Goal: Information Seeking & Learning: Check status

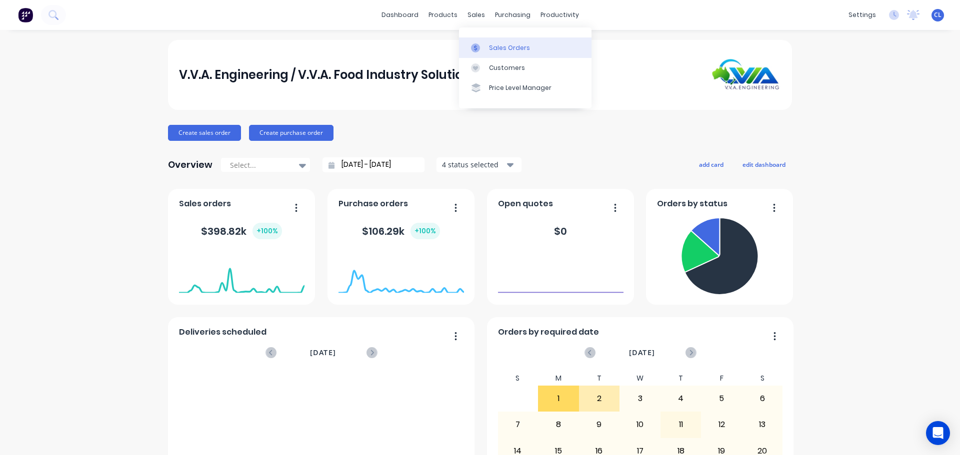
click at [494, 48] on div "Sales Orders" at bounding box center [509, 47] width 41 height 9
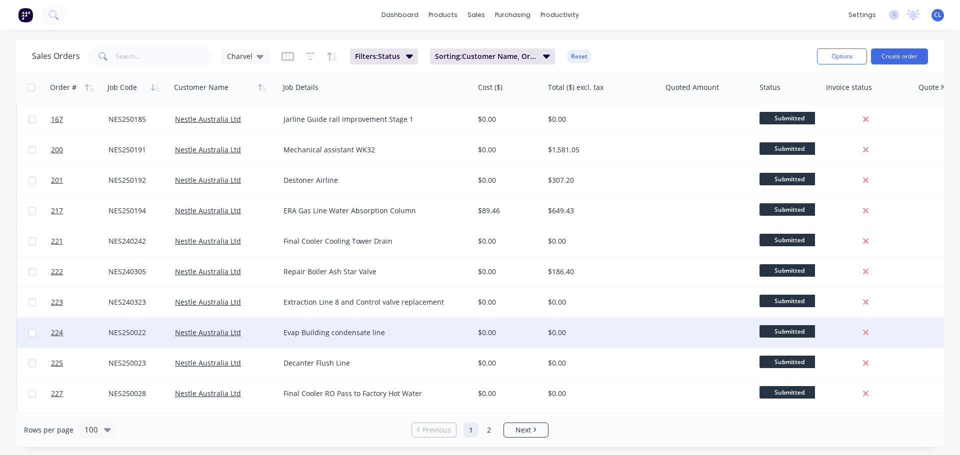
scroll to position [2744, 0]
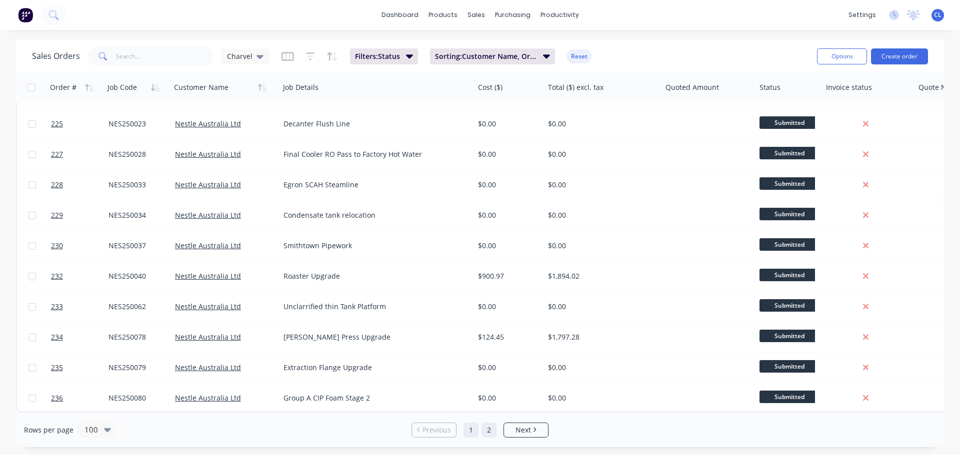
click at [491, 428] on link "2" at bounding box center [488, 430] width 15 height 15
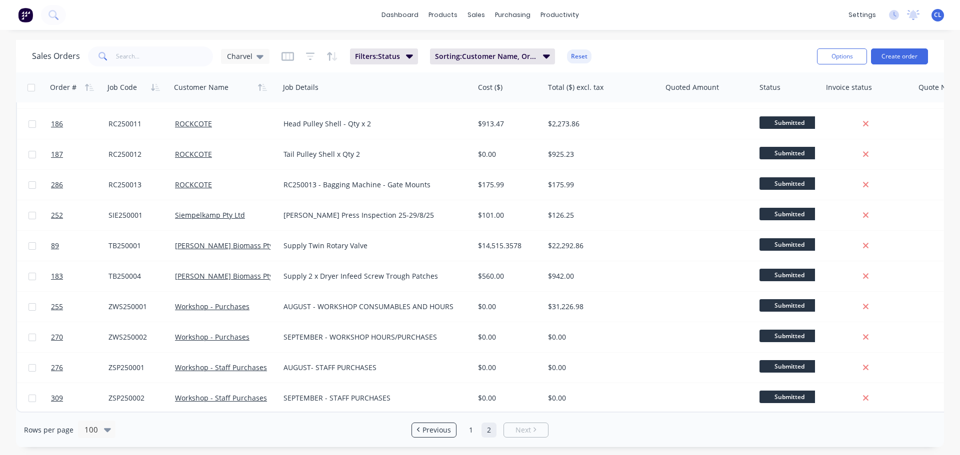
scroll to position [853, 0]
click at [448, 431] on span "Previous" at bounding box center [436, 430] width 28 height 10
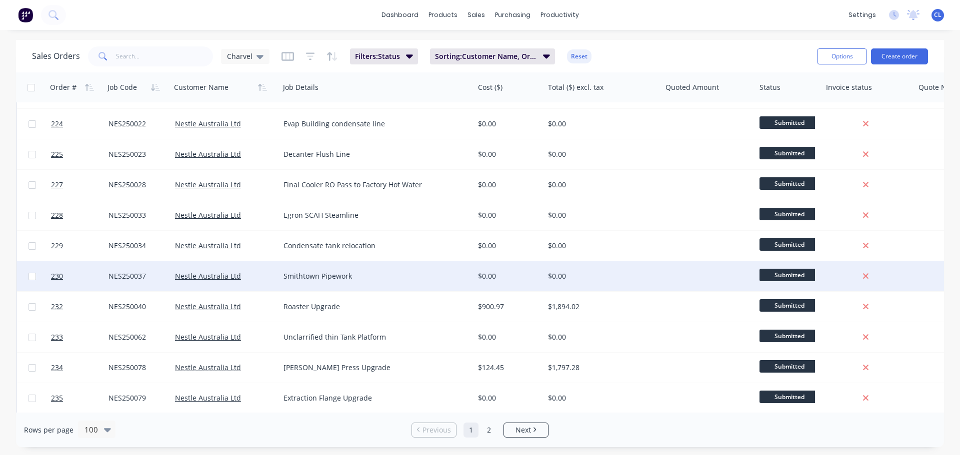
scroll to position [2744, 0]
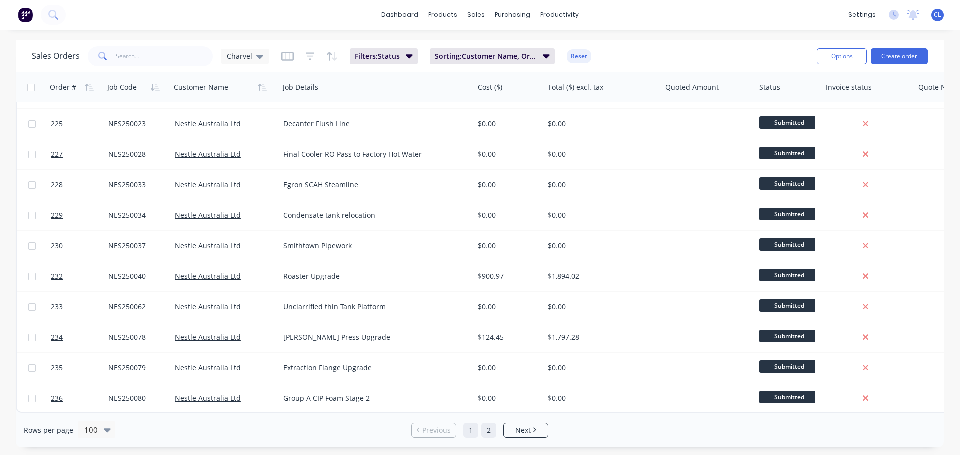
click at [489, 433] on link "2" at bounding box center [488, 430] width 15 height 15
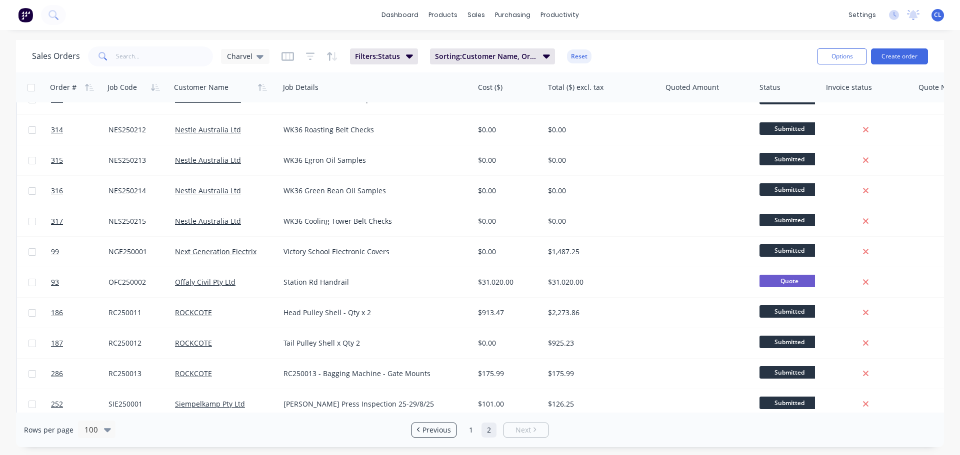
scroll to position [684, 0]
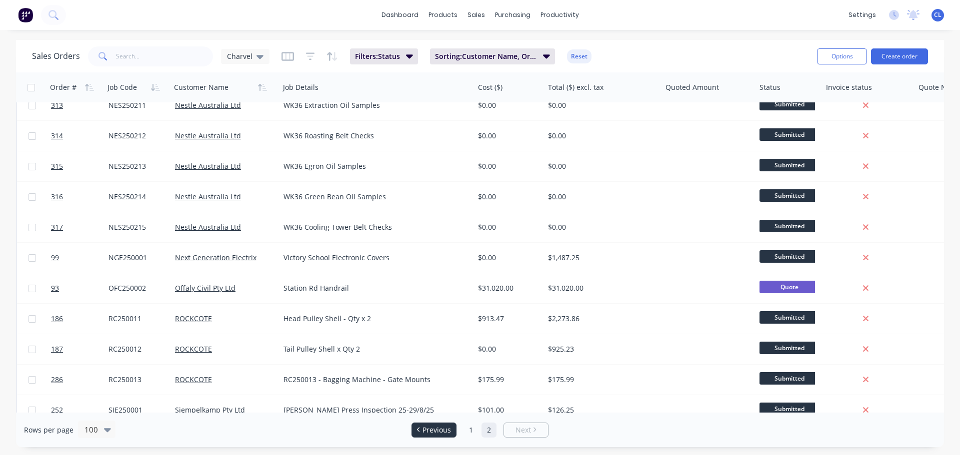
click at [454, 427] on link "Previous" at bounding box center [434, 430] width 44 height 10
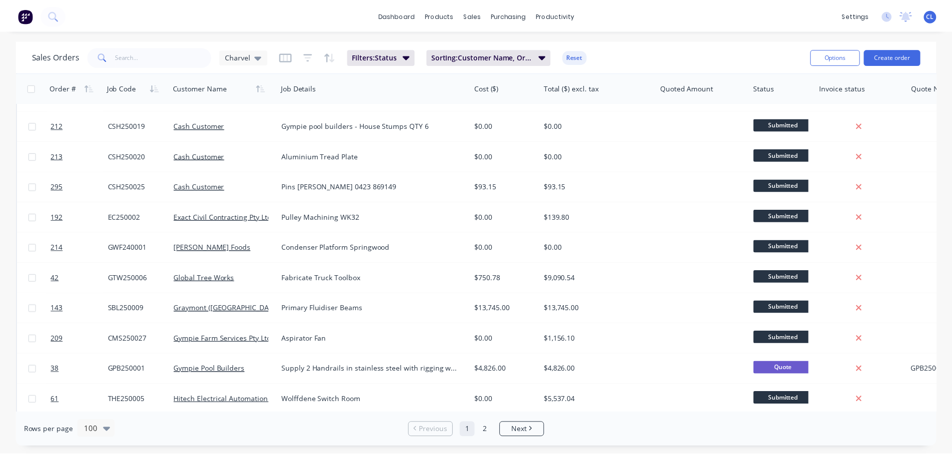
scroll to position [650, 0]
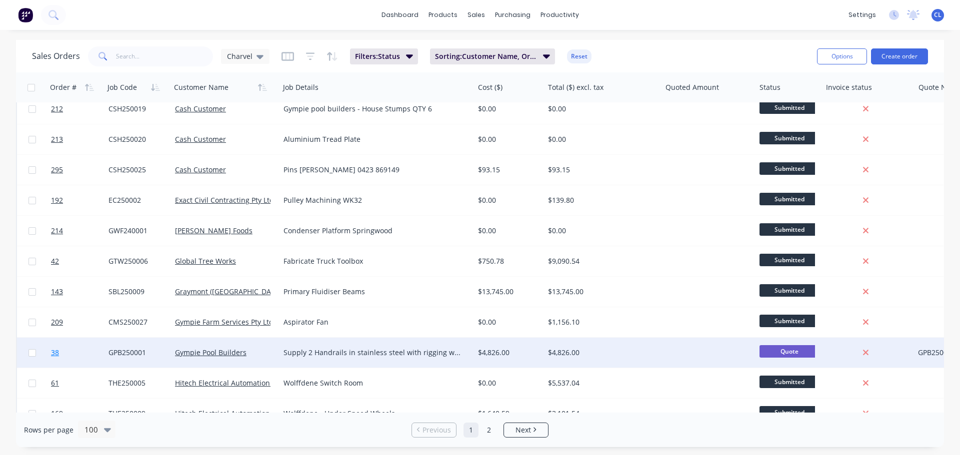
click at [58, 351] on span "38" at bounding box center [55, 353] width 8 height 10
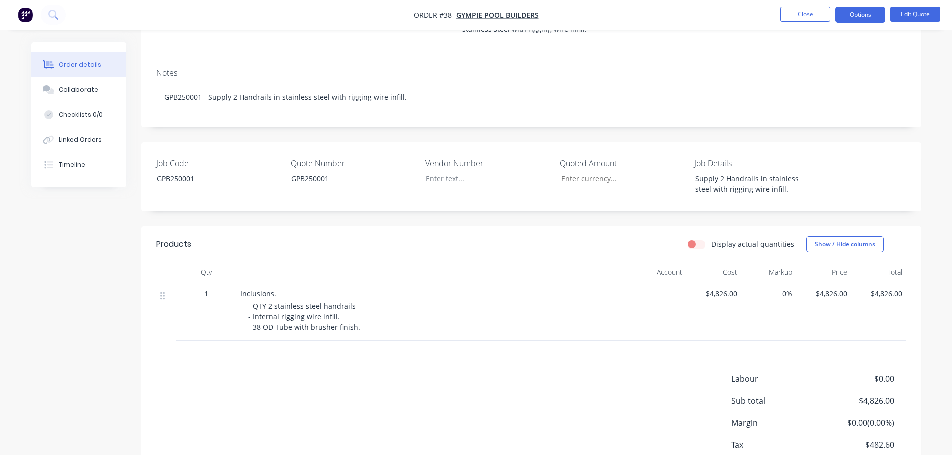
scroll to position [150, 0]
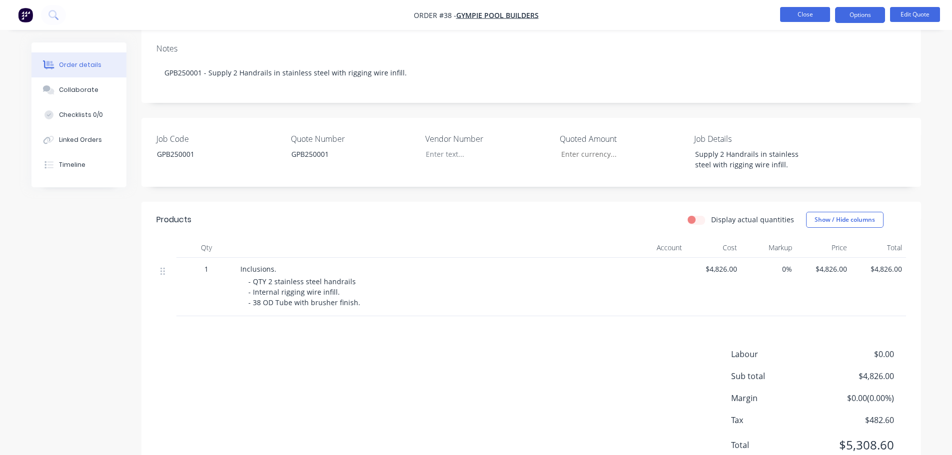
click at [798, 16] on button "Close" at bounding box center [805, 14] width 50 height 15
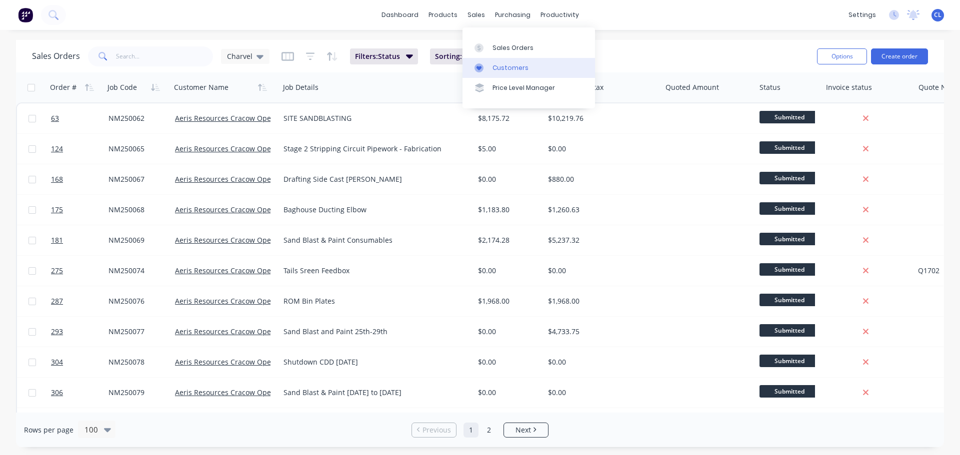
click at [502, 65] on div "Customers" at bounding box center [510, 67] width 36 height 9
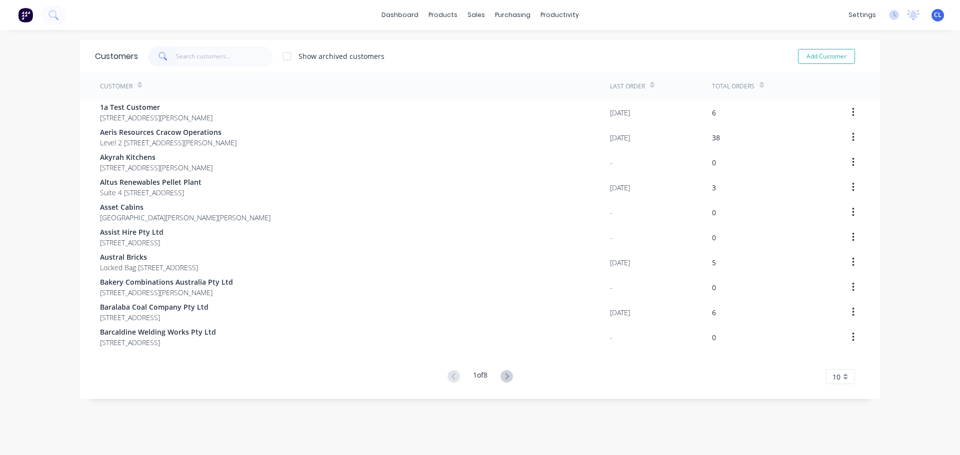
click at [193, 61] on input "text" at bounding box center [224, 56] width 97 height 20
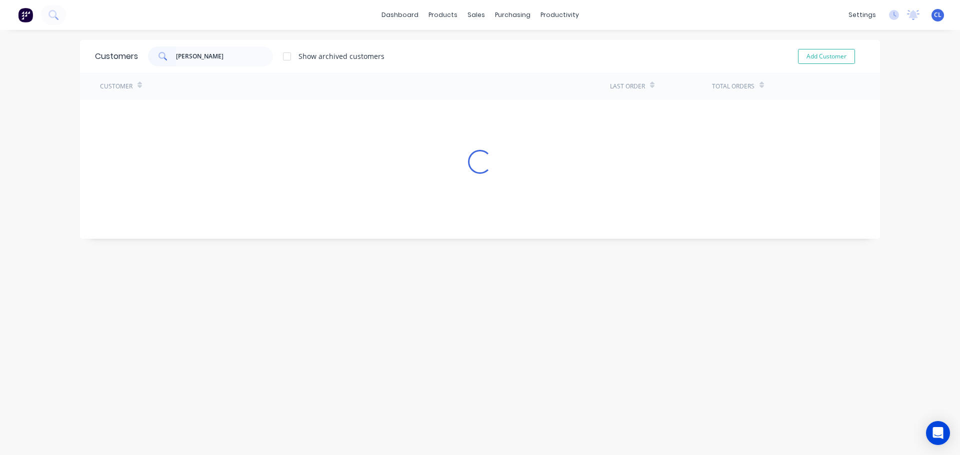
type input "pat hogan"
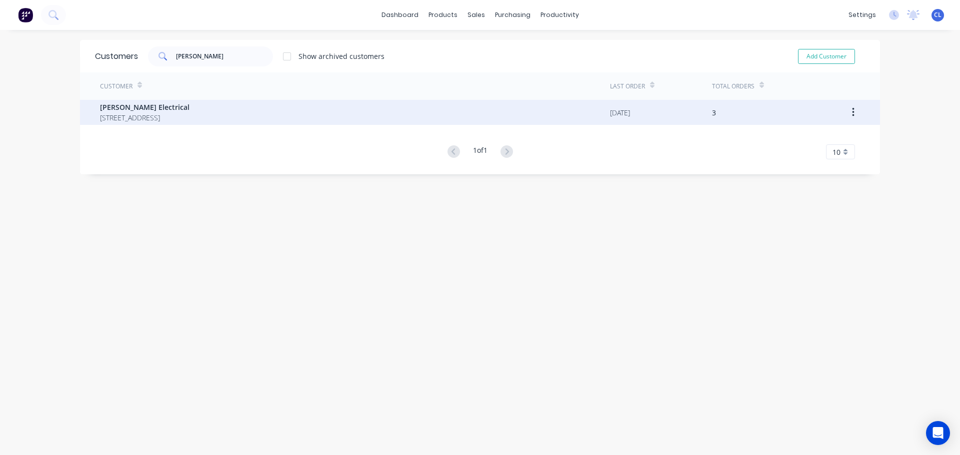
click at [144, 104] on span "Pat Hogan Electrical" at bounding box center [144, 107] width 89 height 10
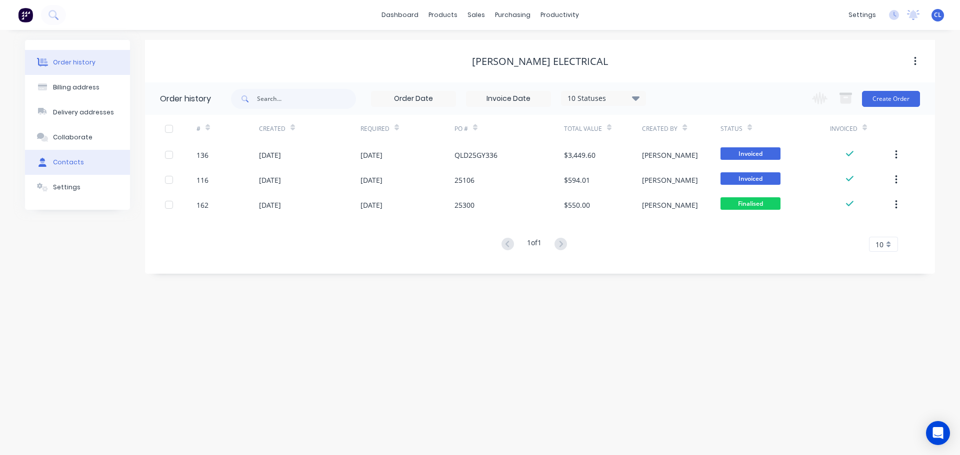
click at [76, 159] on div "Contacts" at bounding box center [68, 162] width 31 height 9
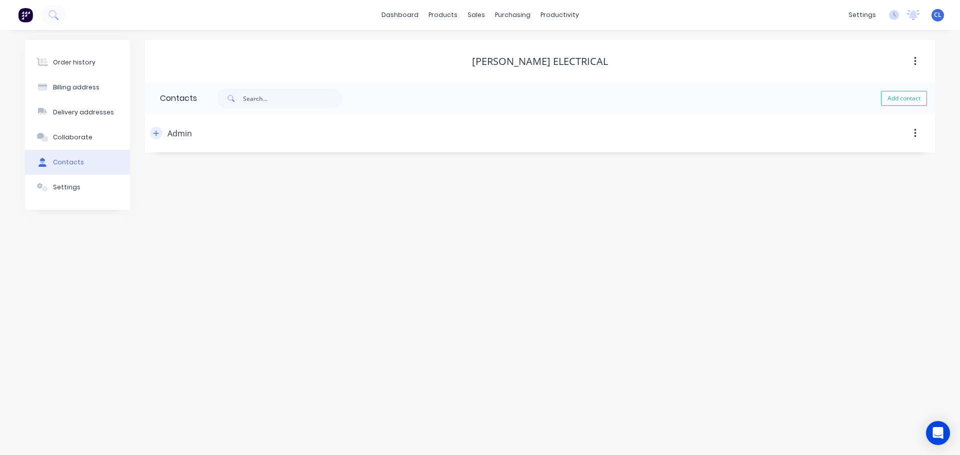
click at [157, 133] on icon "button" at bounding box center [155, 132] width 5 height 5
drag, startPoint x: 237, startPoint y: 211, endPoint x: -196, endPoint y: 177, distance: 434.3
click at [0, 177] on html "dashboard products sales purchasing productivity dashboard products Product Cat…" at bounding box center [480, 227] width 960 height 455
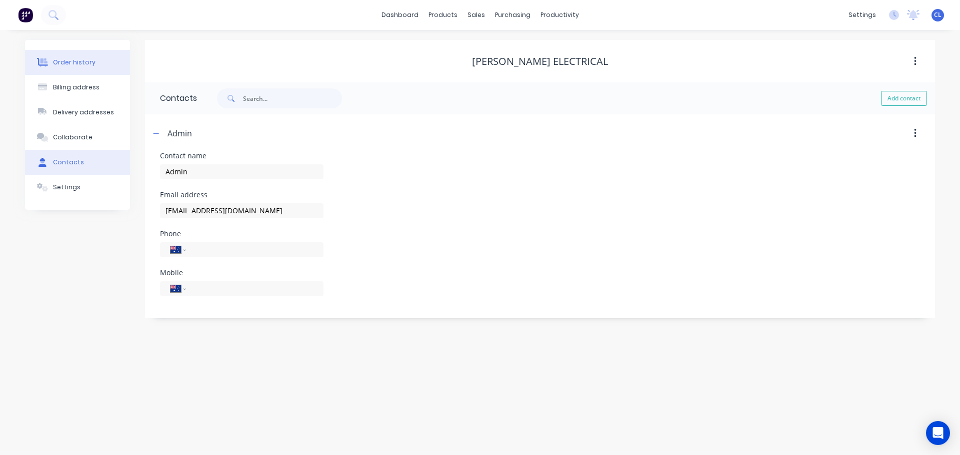
click at [93, 63] on button "Order history" at bounding box center [77, 62] width 105 height 25
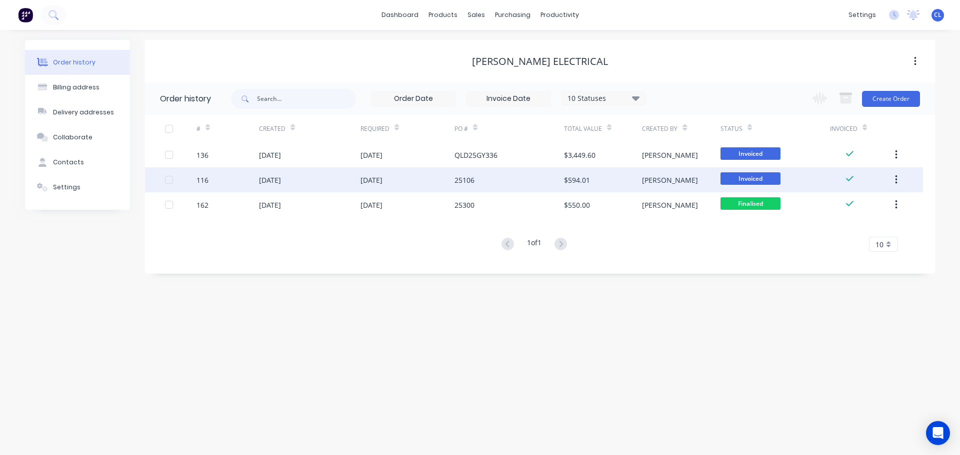
click at [260, 174] on div "24 Jul 2025" at bounding box center [309, 179] width 101 height 25
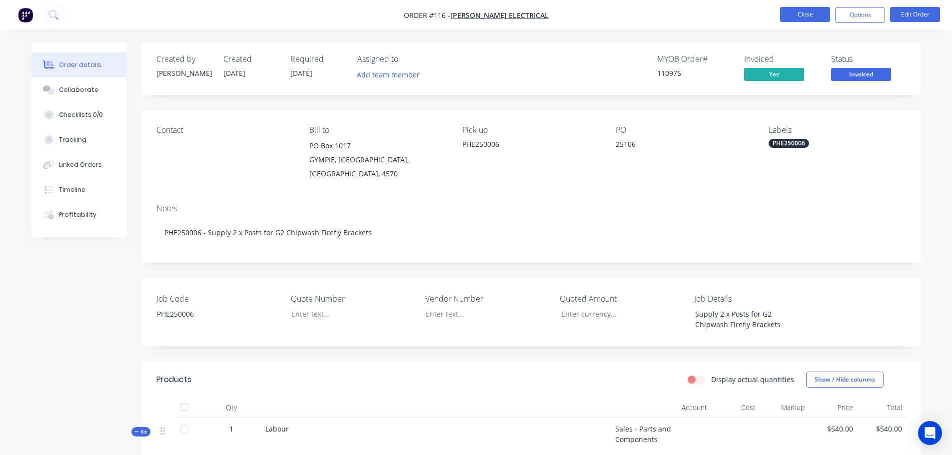
click at [785, 17] on button "Close" at bounding box center [805, 14] width 50 height 15
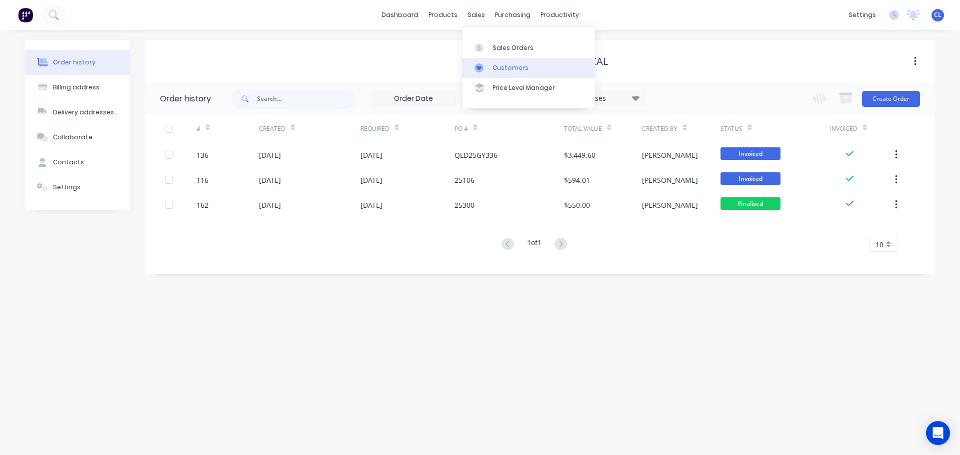
click at [501, 73] on link "Customers" at bounding box center [528, 68] width 132 height 20
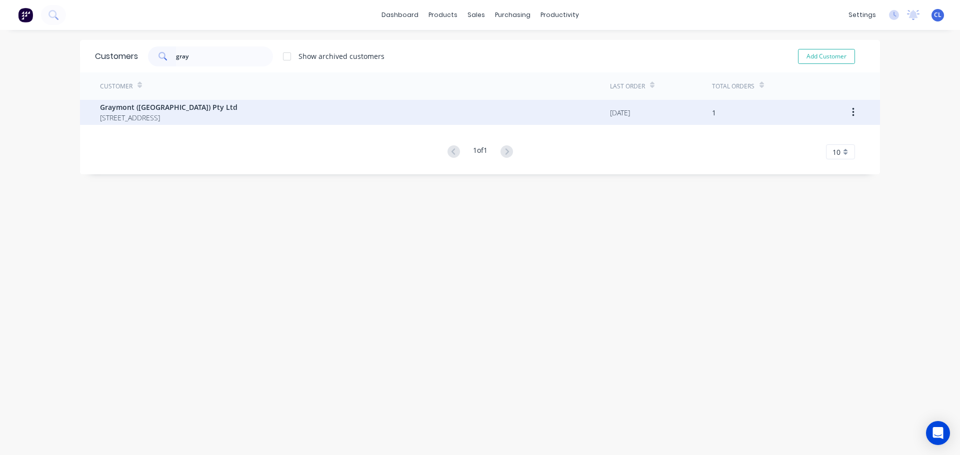
type input "gray"
click at [182, 110] on span "Graymont (Australia) Pty Ltd" at bounding box center [168, 107] width 137 height 10
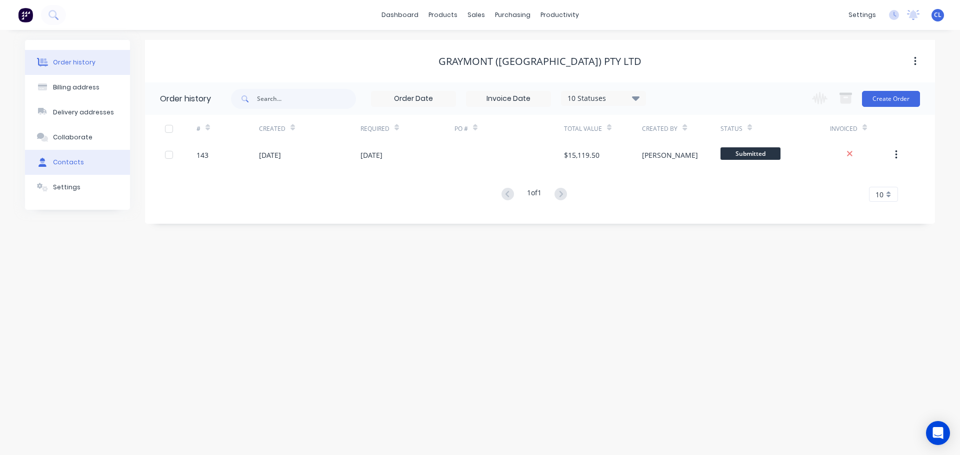
click at [78, 174] on button "Contacts" at bounding box center [77, 162] width 105 height 25
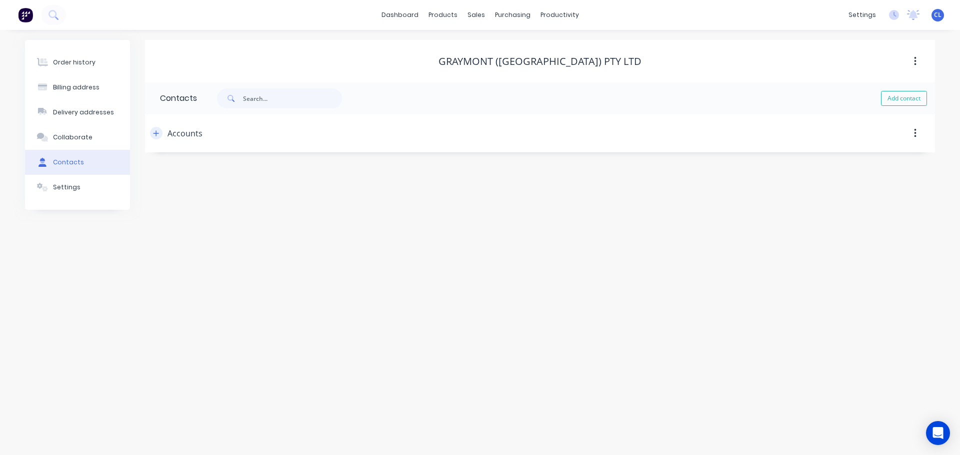
click at [154, 136] on icon "button" at bounding box center [156, 133] width 6 height 7
drag, startPoint x: 138, startPoint y: 209, endPoint x: 0, endPoint y: 209, distance: 138.5
click at [1, 209] on div "Order history Billing address Delivery addresses Collaborate Contacts Settings …" at bounding box center [480, 242] width 960 height 425
click at [65, 188] on div "Settings" at bounding box center [66, 187] width 27 height 9
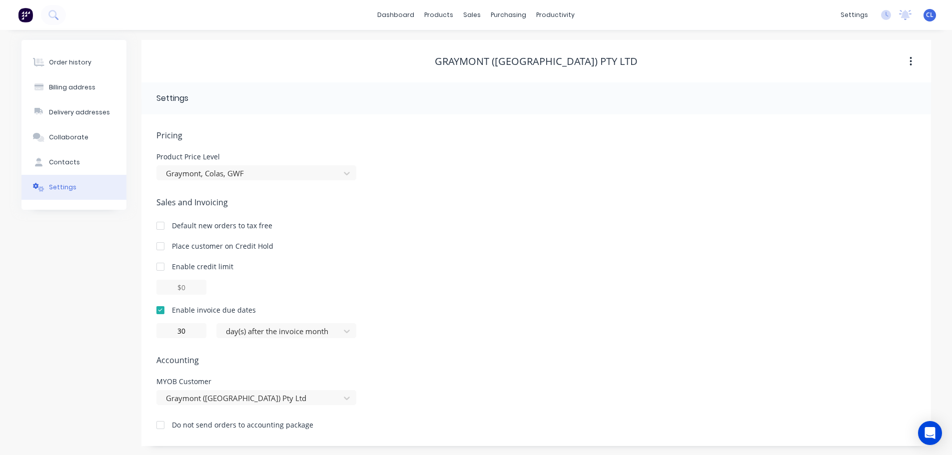
scroll to position [1, 0]
click at [480, 70] on div at bounding box center [478, 66] width 15 height 9
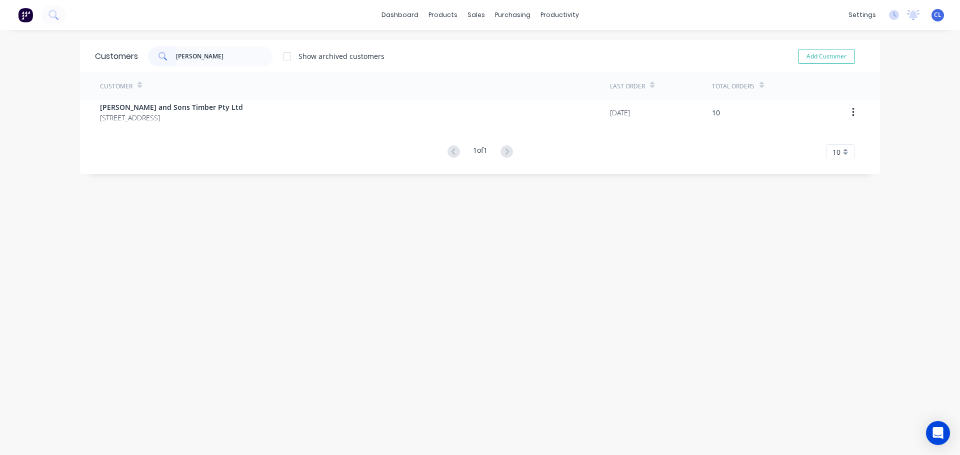
type input "[PERSON_NAME]"
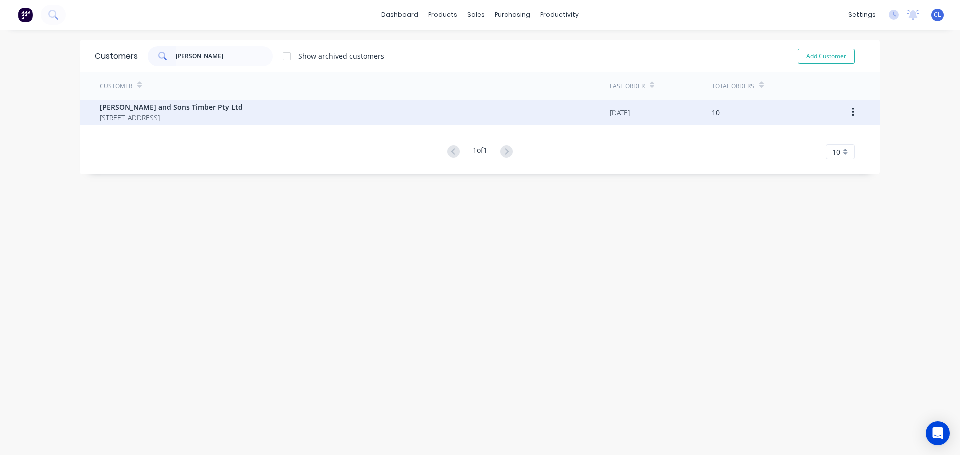
click at [214, 102] on span "[PERSON_NAME] and Sons Timber Pty Ltd" at bounding box center [171, 107] width 143 height 10
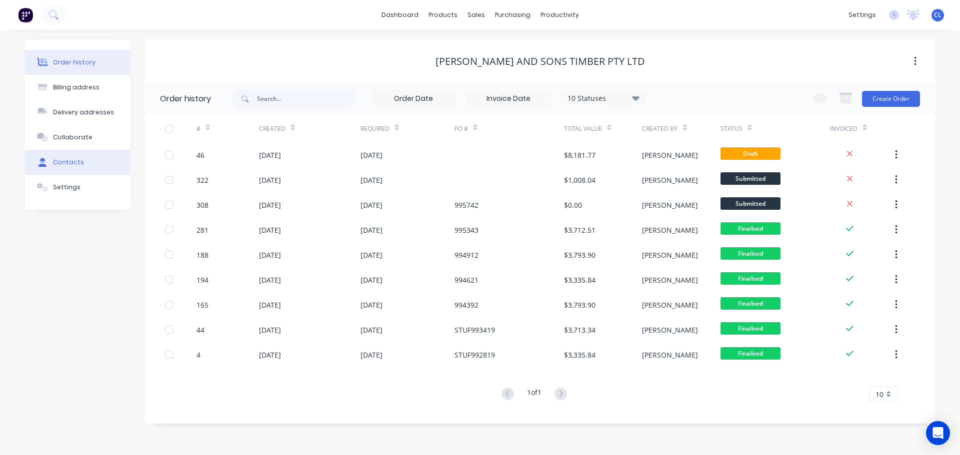
click at [75, 165] on div "Contacts" at bounding box center [68, 162] width 31 height 9
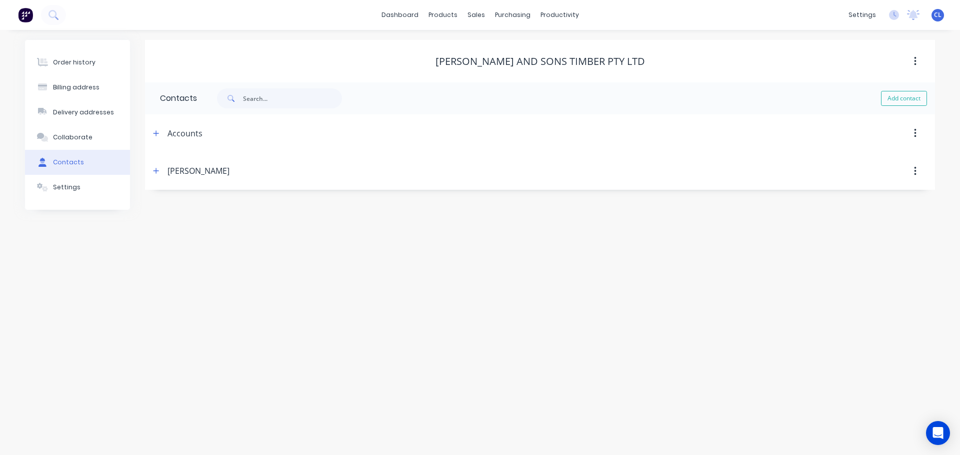
click at [156, 133] on icon "button" at bounding box center [155, 132] width 5 height 5
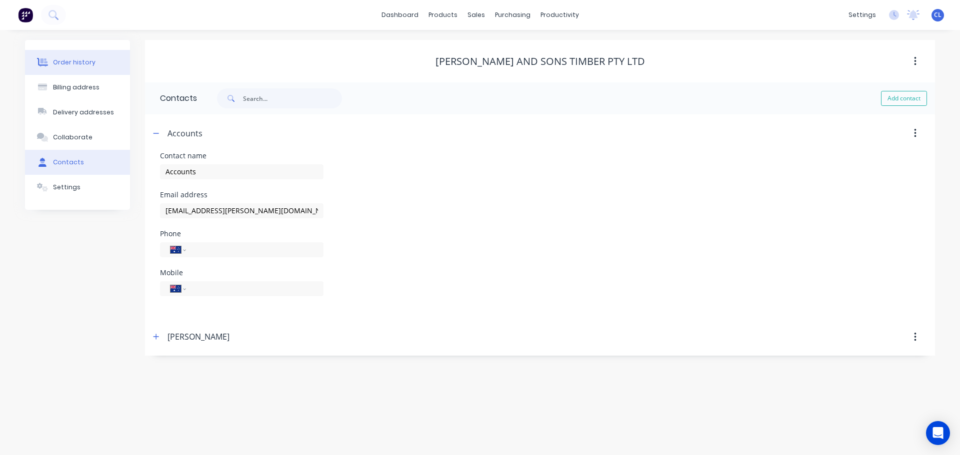
click at [82, 60] on div "Order history" at bounding box center [74, 62] width 42 height 9
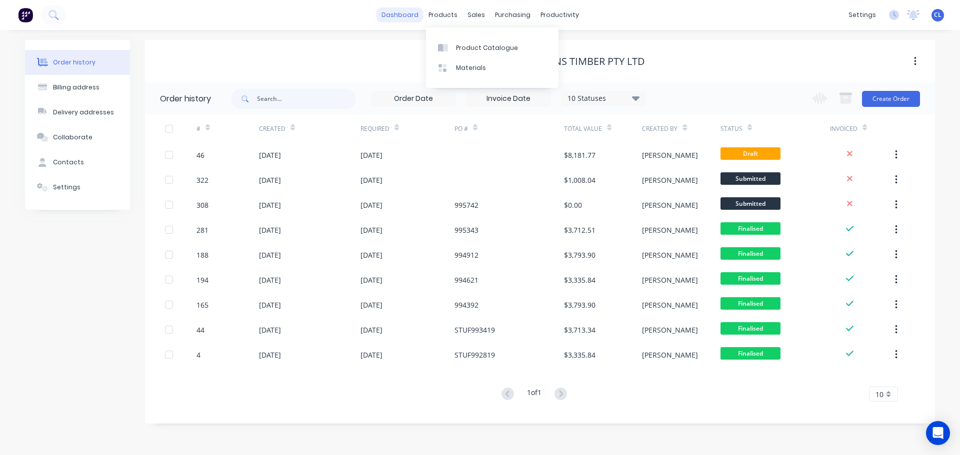
click at [400, 9] on link "dashboard" at bounding box center [399, 14] width 47 height 15
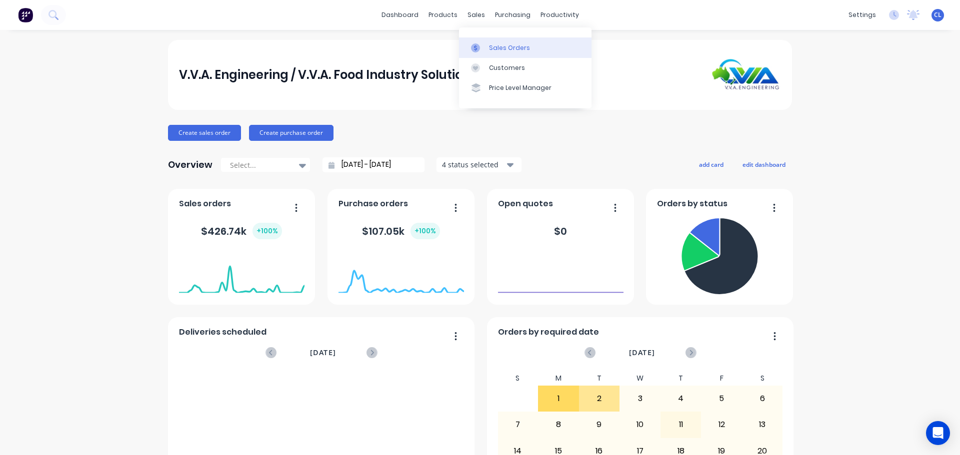
click at [485, 41] on link "Sales Orders" at bounding box center [525, 47] width 132 height 20
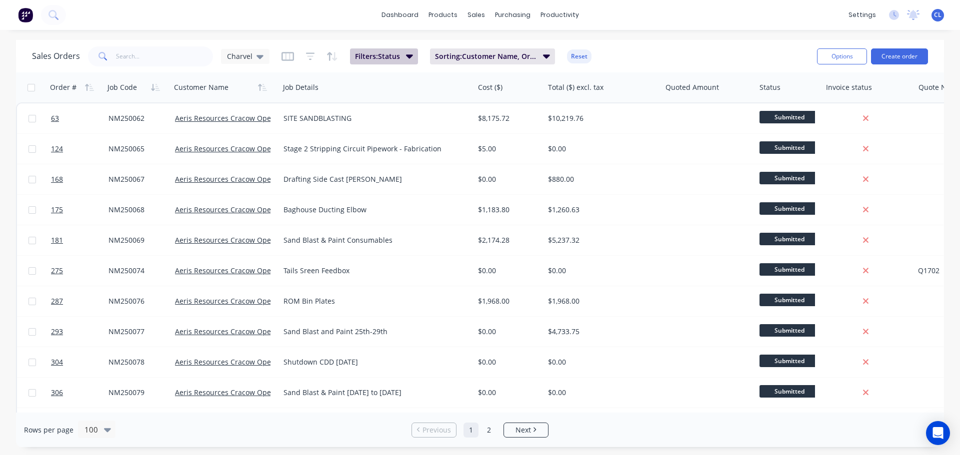
click at [407, 57] on icon "button" at bounding box center [409, 56] width 7 height 4
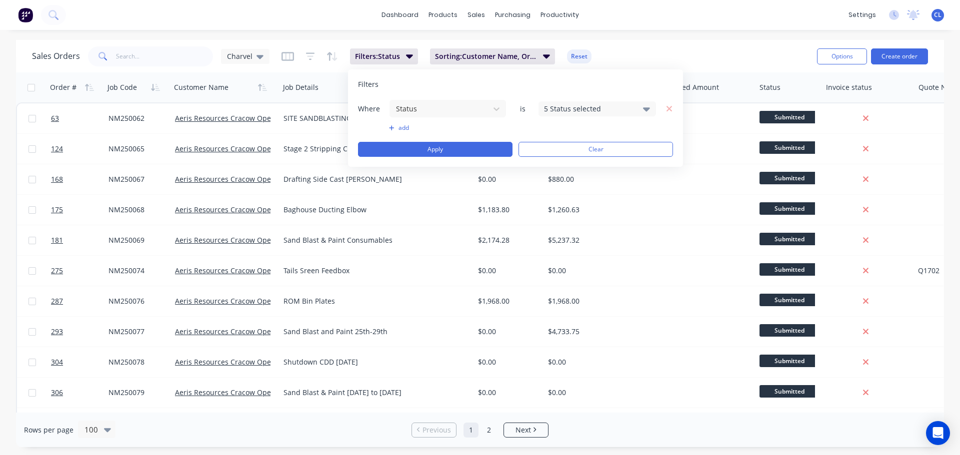
click at [641, 107] on div "5 Status selected" at bounding box center [596, 108] width 117 height 15
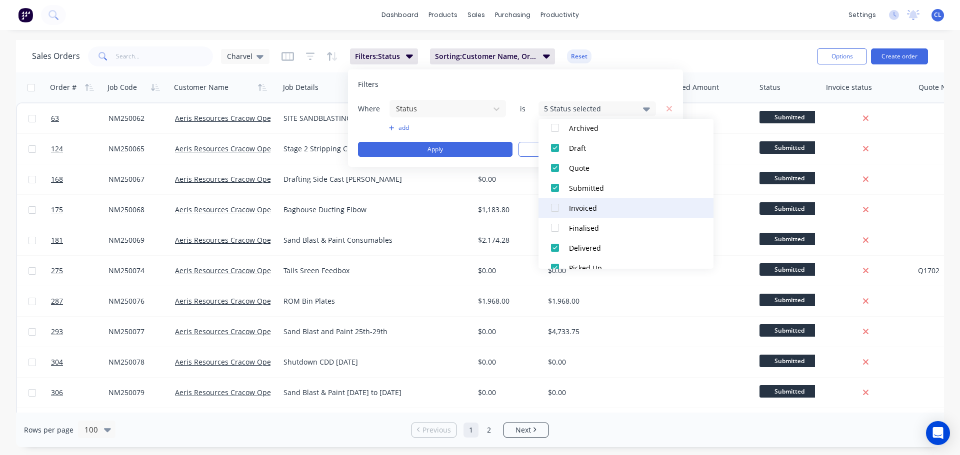
scroll to position [70, 0]
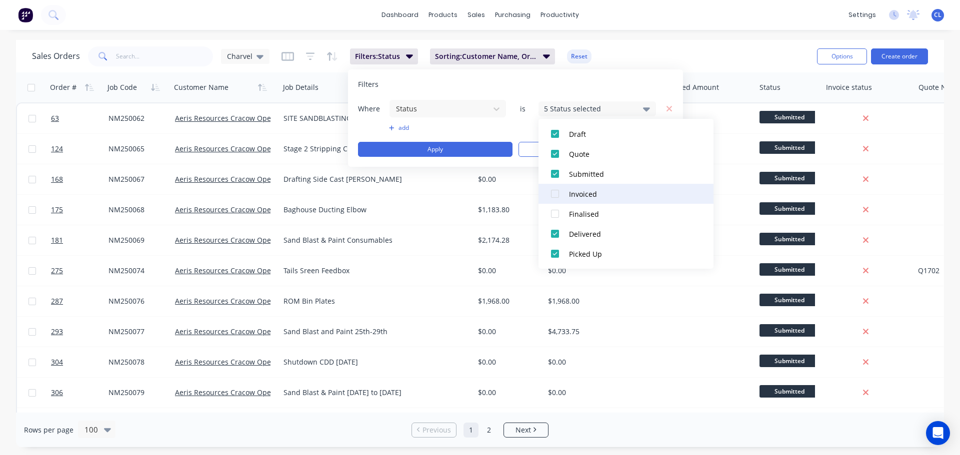
click at [557, 194] on div at bounding box center [555, 194] width 20 height 20
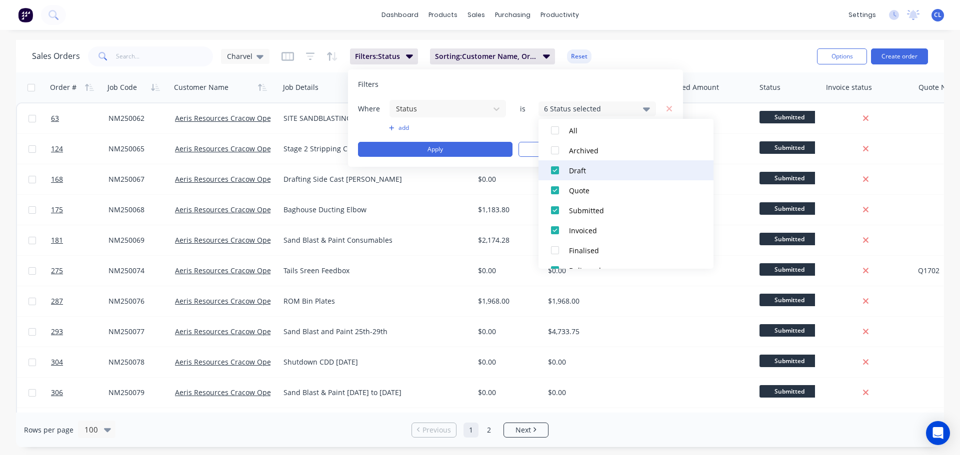
scroll to position [0, 0]
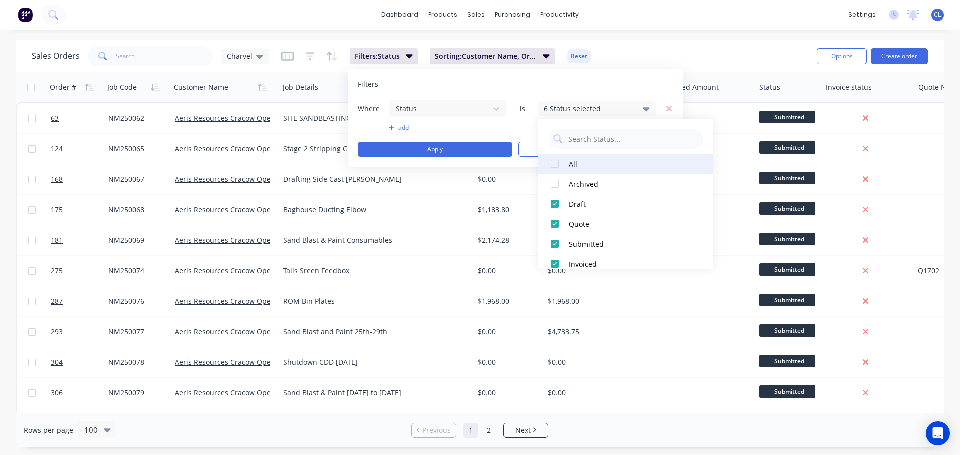
click at [556, 162] on div at bounding box center [555, 164] width 20 height 20
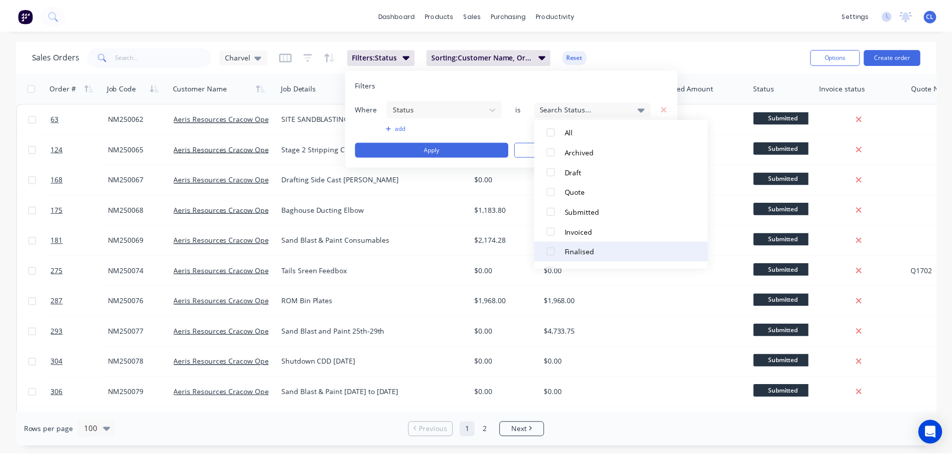
scroll to position [70, 0]
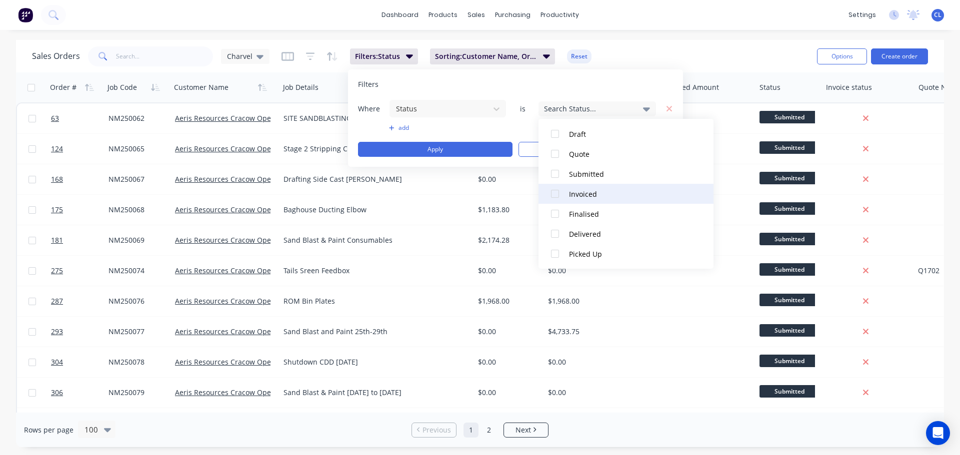
click at [555, 194] on div at bounding box center [555, 194] width 20 height 20
click at [556, 212] on div at bounding box center [555, 214] width 20 height 20
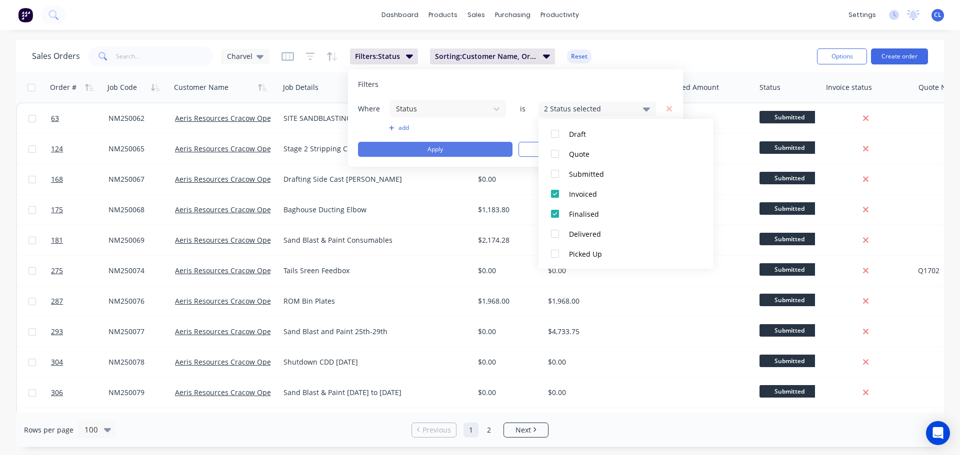
click at [474, 147] on button "Apply" at bounding box center [435, 149] width 154 height 15
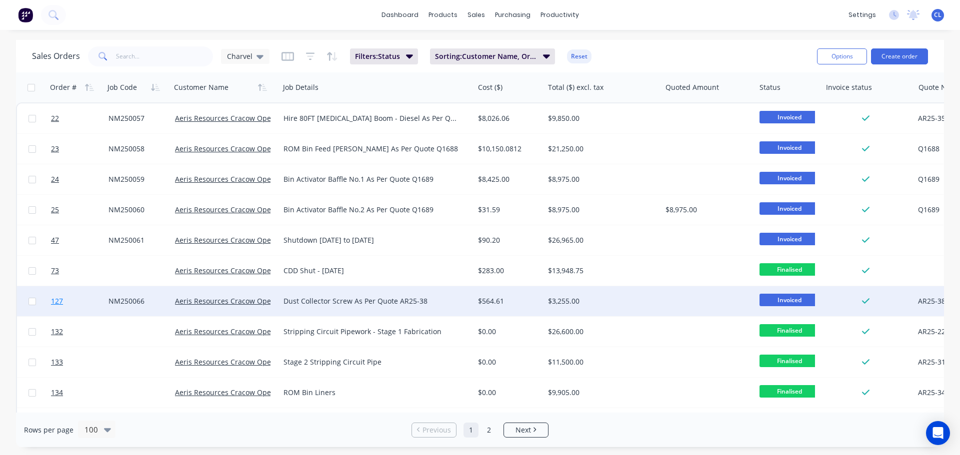
click at [56, 301] on span "127" at bounding box center [57, 301] width 12 height 10
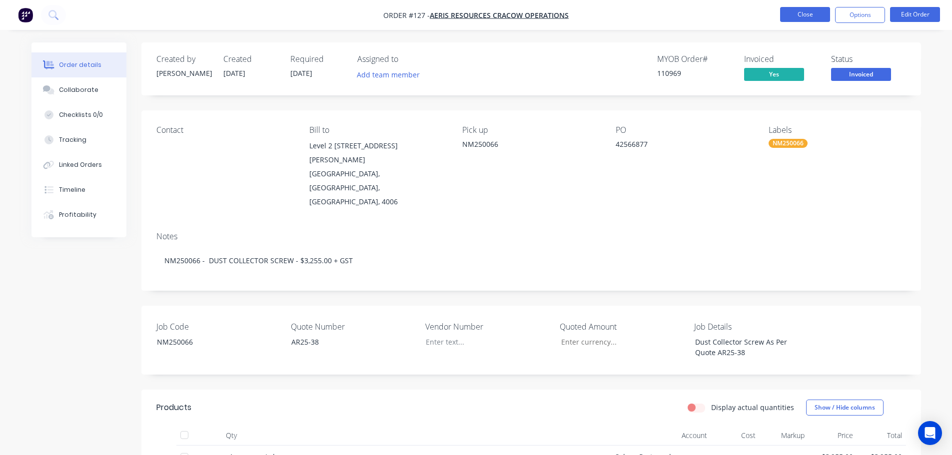
click at [793, 18] on button "Close" at bounding box center [805, 14] width 50 height 15
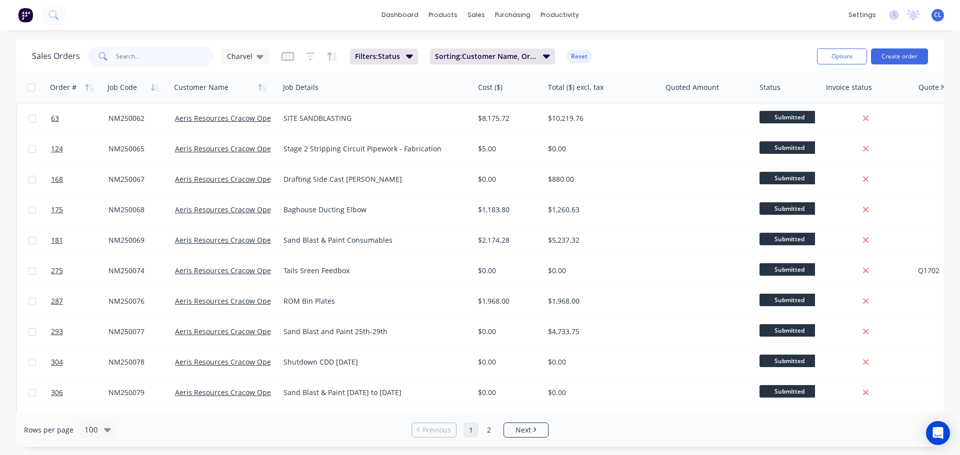
click at [170, 46] on input "text" at bounding box center [164, 56] width 97 height 20
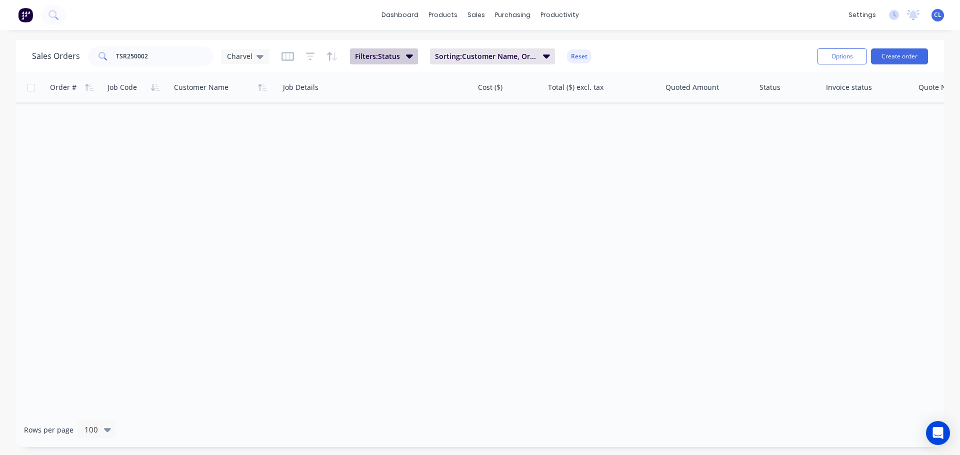
click at [365, 59] on span "Filters: Status" at bounding box center [377, 56] width 45 height 10
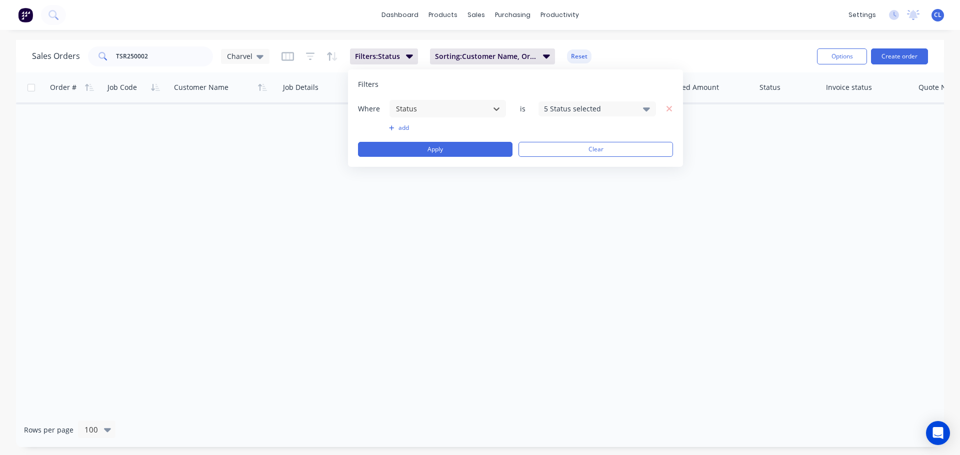
click at [597, 106] on div "5 Status selected" at bounding box center [589, 108] width 90 height 10
click at [555, 164] on div at bounding box center [555, 164] width 20 height 20
click at [485, 161] on div "Filters Where Status is 8 Status selected add Apply Clear" at bounding box center [515, 117] width 335 height 97
click at [469, 156] on button "Apply" at bounding box center [435, 149] width 154 height 15
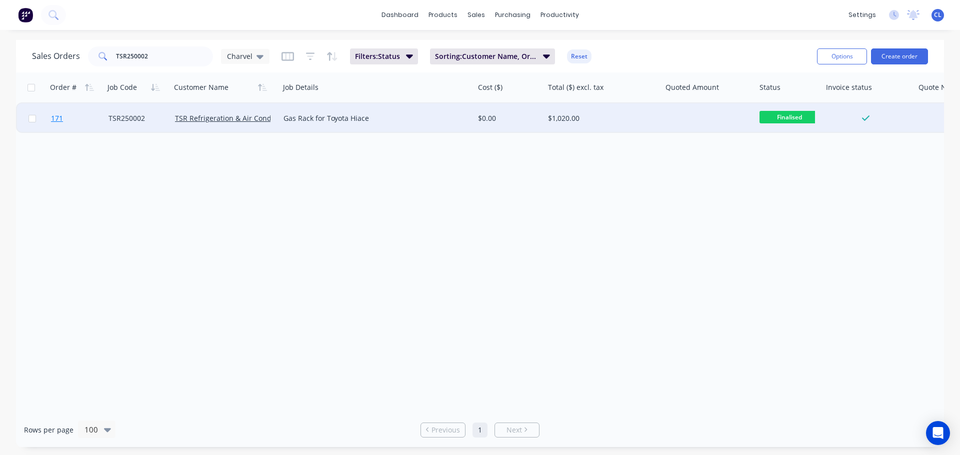
click at [60, 115] on span "171" at bounding box center [57, 118] width 12 height 10
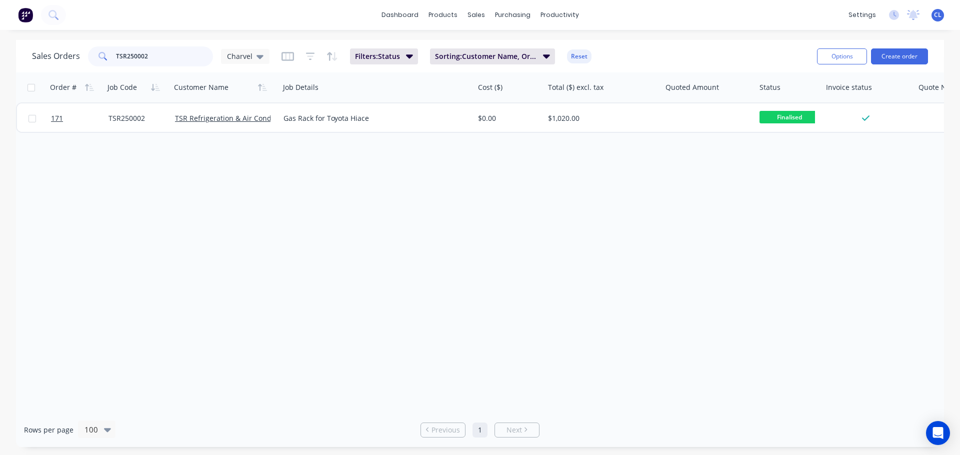
drag, startPoint x: 155, startPoint y: 58, endPoint x: -177, endPoint y: 58, distance: 332.5
click at [0, 58] on html "dashboard products sales purchasing productivity dashboard products Product Cat…" at bounding box center [480, 227] width 960 height 455
type input "NES250196"
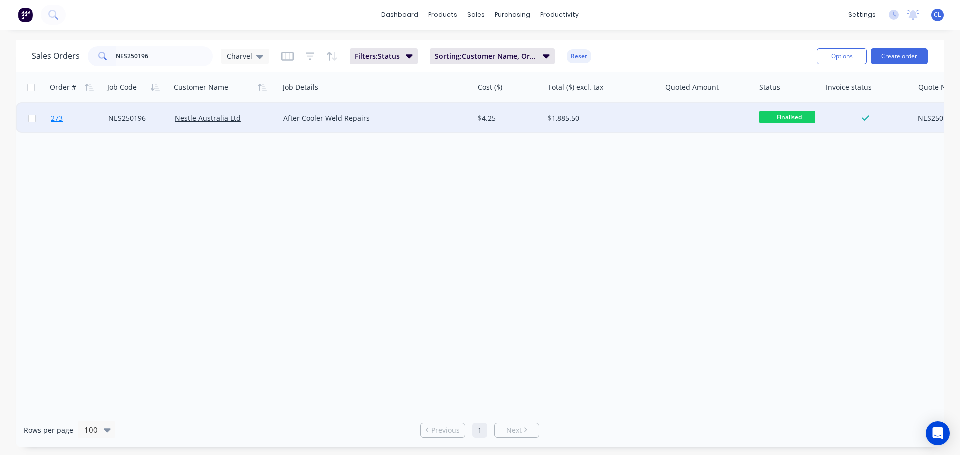
click at [68, 115] on link "273" at bounding box center [79, 118] width 57 height 30
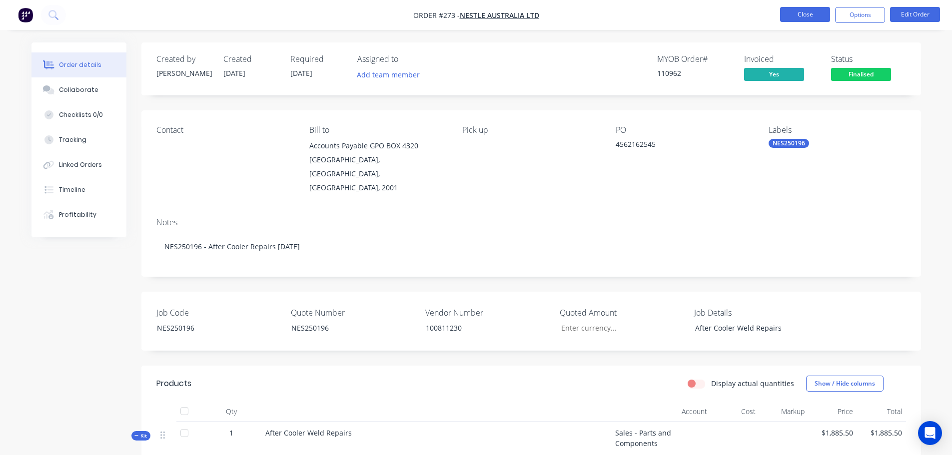
click at [806, 13] on button "Close" at bounding box center [805, 14] width 50 height 15
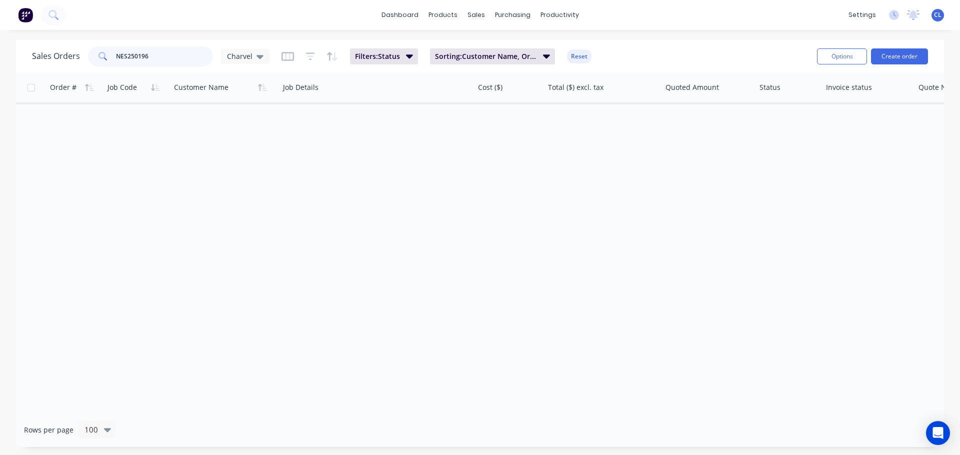
drag, startPoint x: 179, startPoint y: 56, endPoint x: -148, endPoint y: 46, distance: 327.7
click at [0, 46] on html "dashboard products sales purchasing productivity dashboard products Product Cat…" at bounding box center [480, 227] width 960 height 455
type input "242"
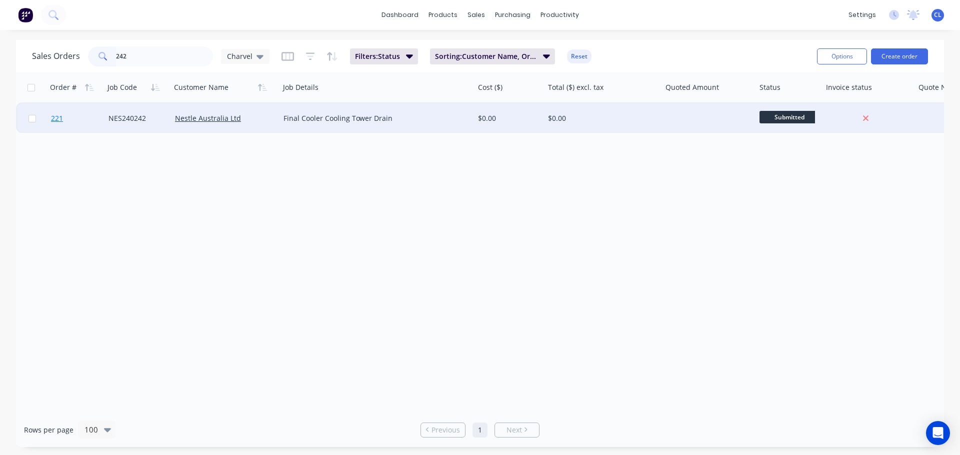
click at [78, 117] on link "221" at bounding box center [79, 118] width 57 height 30
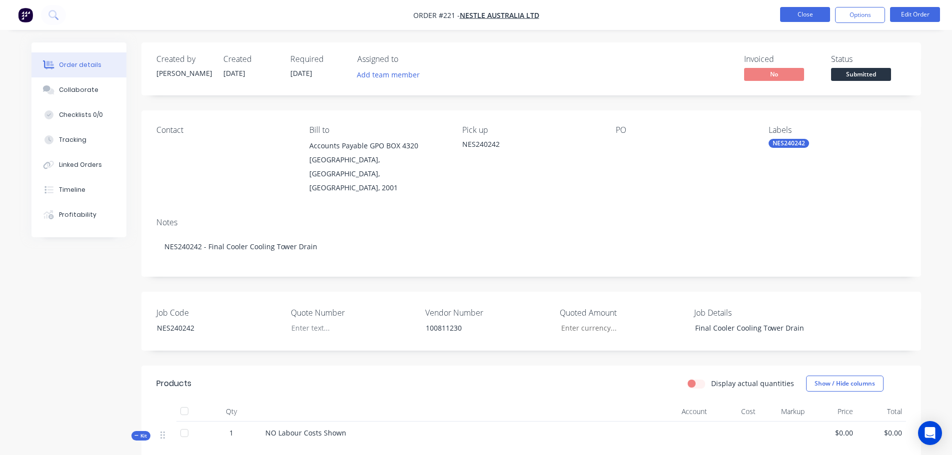
click at [794, 9] on button "Close" at bounding box center [805, 14] width 50 height 15
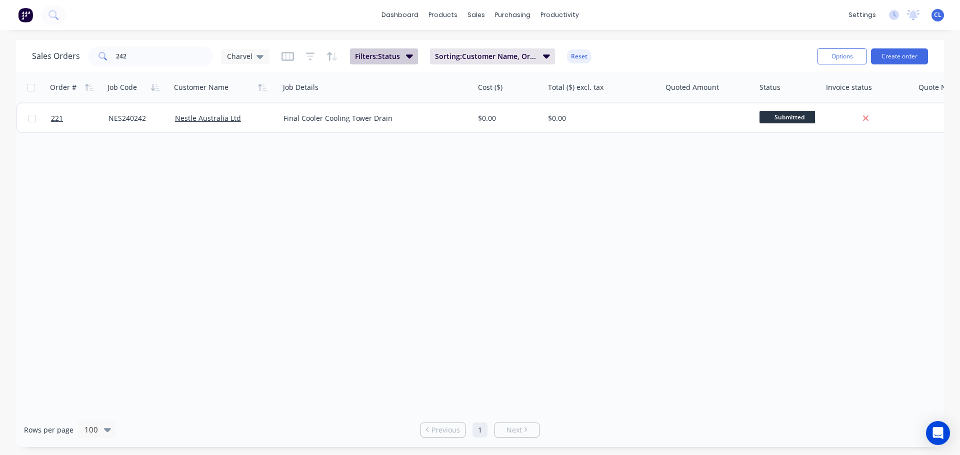
click at [416, 59] on button "Filters: Status" at bounding box center [384, 56] width 68 height 16
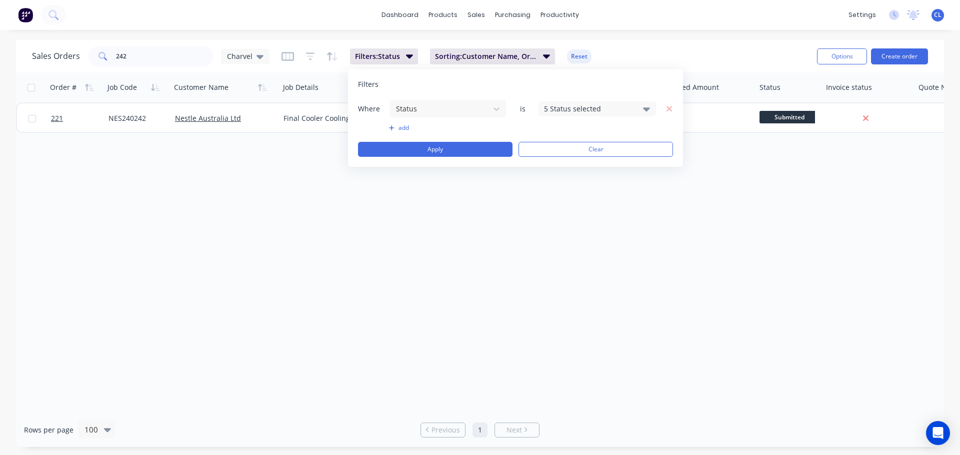
click at [557, 104] on div "5 Status selected" at bounding box center [589, 108] width 90 height 10
click at [556, 168] on div at bounding box center [555, 164] width 20 height 20
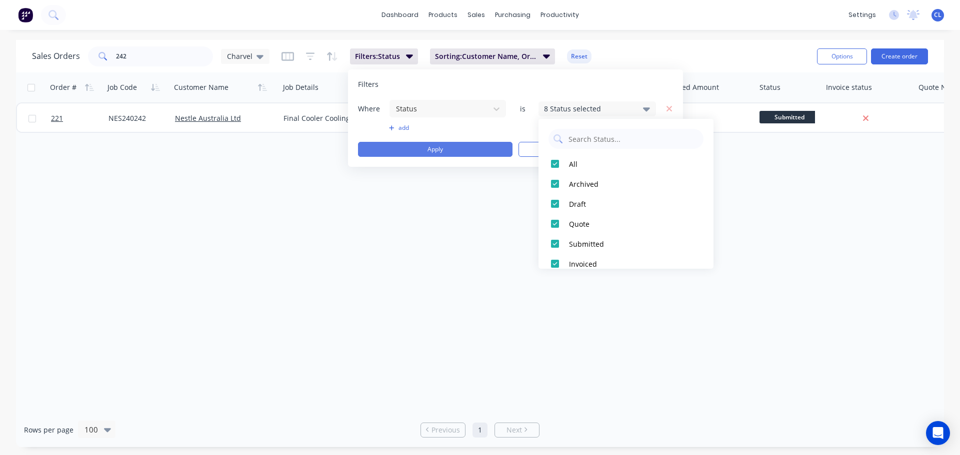
click at [479, 151] on button "Apply" at bounding box center [435, 149] width 154 height 15
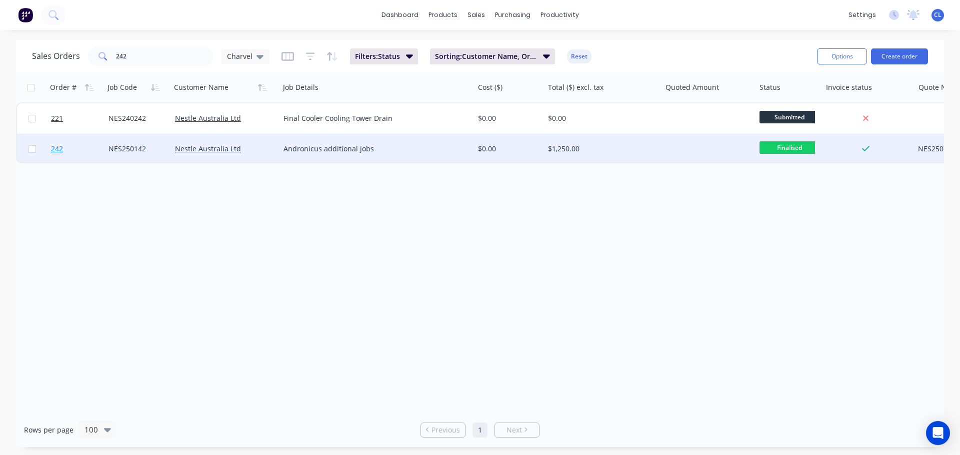
click at [54, 149] on span "242" at bounding box center [57, 149] width 12 height 10
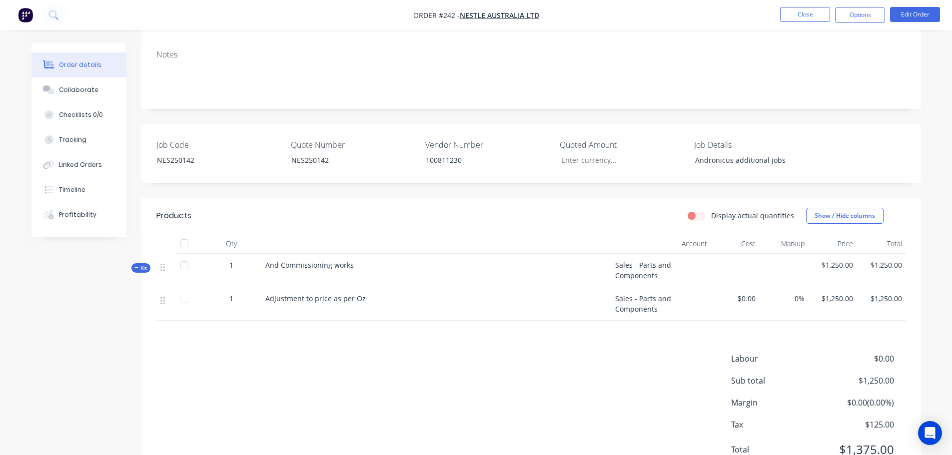
scroll to position [197, 0]
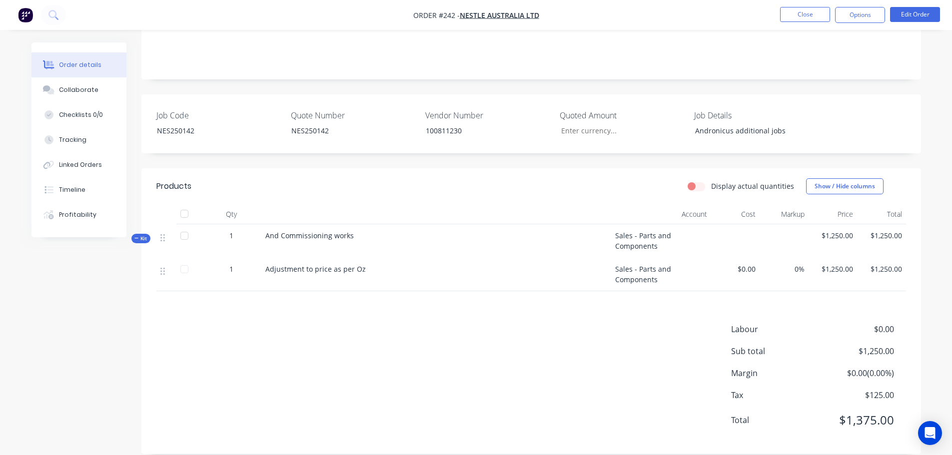
drag, startPoint x: 818, startPoint y: 11, endPoint x: 780, endPoint y: 194, distance: 186.9
click at [780, 194] on div "Order #242 - Nestle Australia Ltd Close Options Edit Order Order details Collab…" at bounding box center [476, 136] width 952 height 667
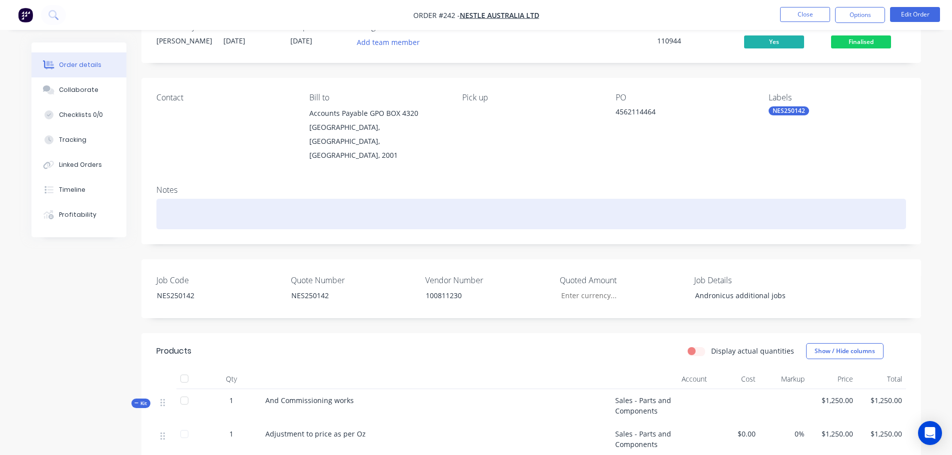
scroll to position [50, 0]
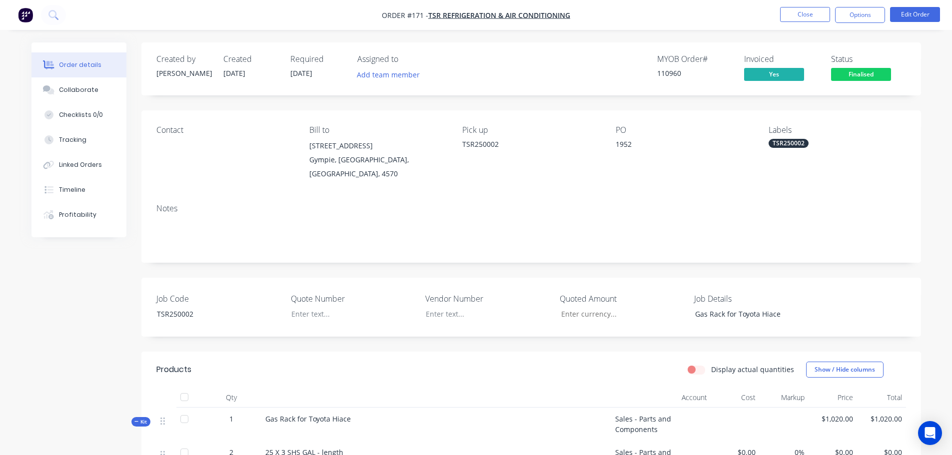
click at [820, 28] on nav "Order #171 - TSR Refrigeration & Air Conditioning Close Options Edit Order" at bounding box center [476, 15] width 952 height 30
click at [814, 22] on li "Close" at bounding box center [805, 15] width 50 height 16
click at [789, 11] on button "Close" at bounding box center [805, 14] width 50 height 15
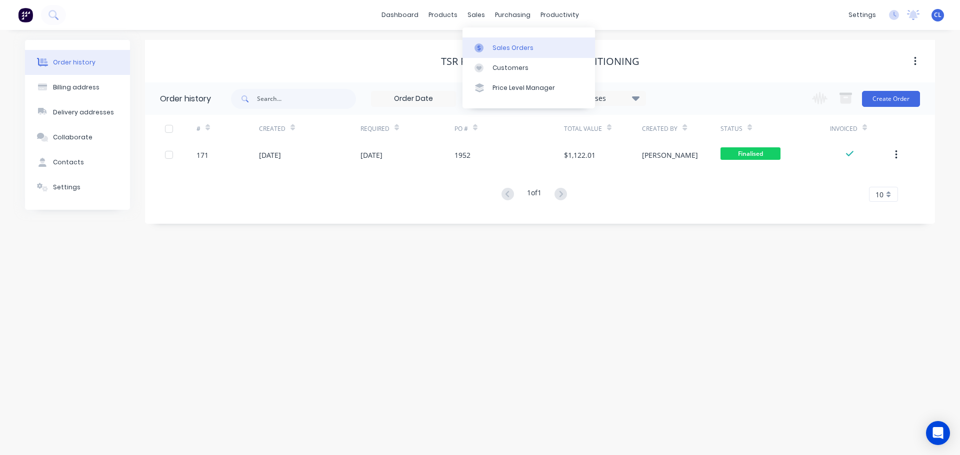
click at [492, 42] on link "Sales Orders" at bounding box center [528, 47] width 132 height 20
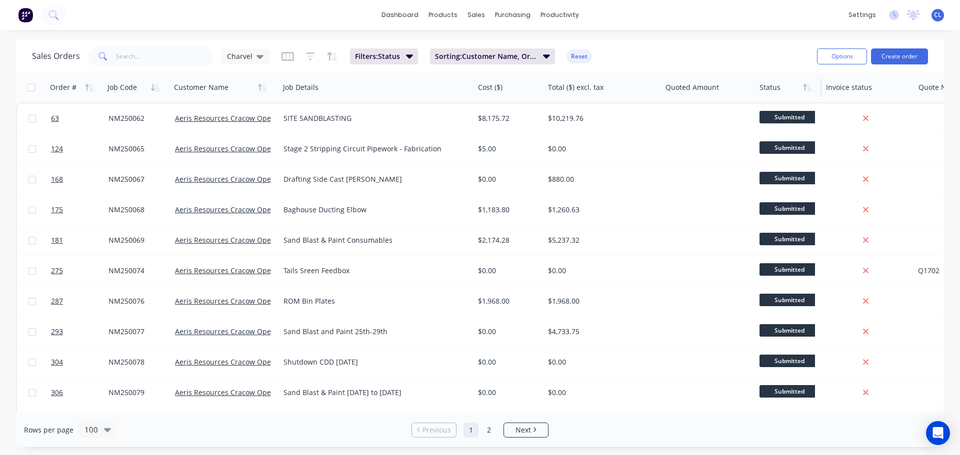
click at [773, 89] on div at bounding box center [786, 87] width 55 height 20
click at [806, 92] on button "button" at bounding box center [807, 87] width 15 height 15
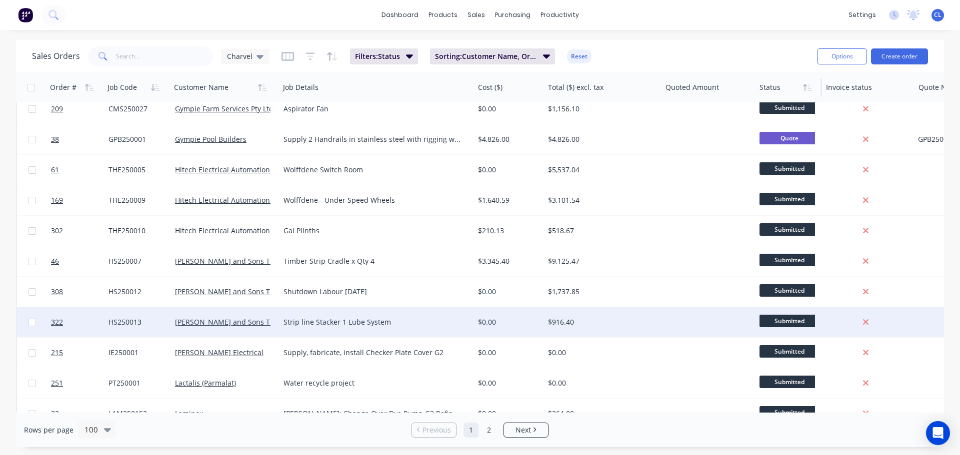
scroll to position [850, 0]
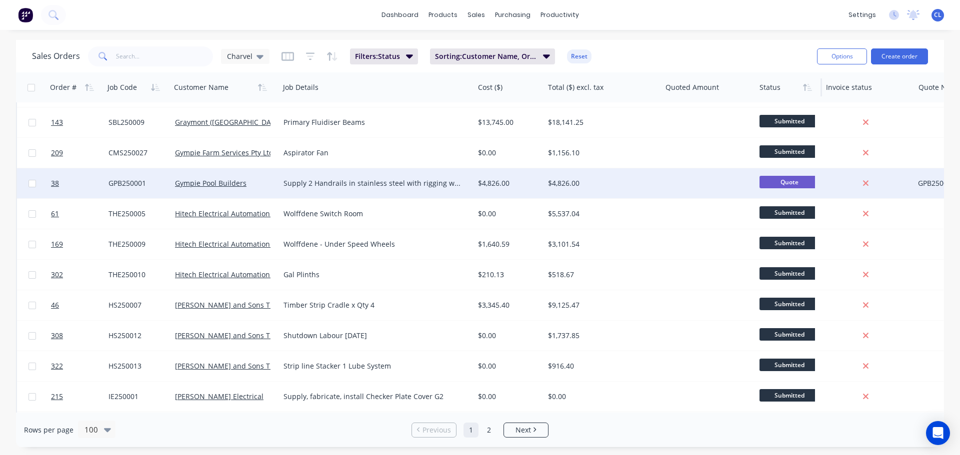
click at [923, 181] on div "GPB250001" at bounding box center [956, 183] width 76 height 10
click at [162, 53] on input "text" at bounding box center [164, 56] width 97 height 20
paste input "GPB250001"
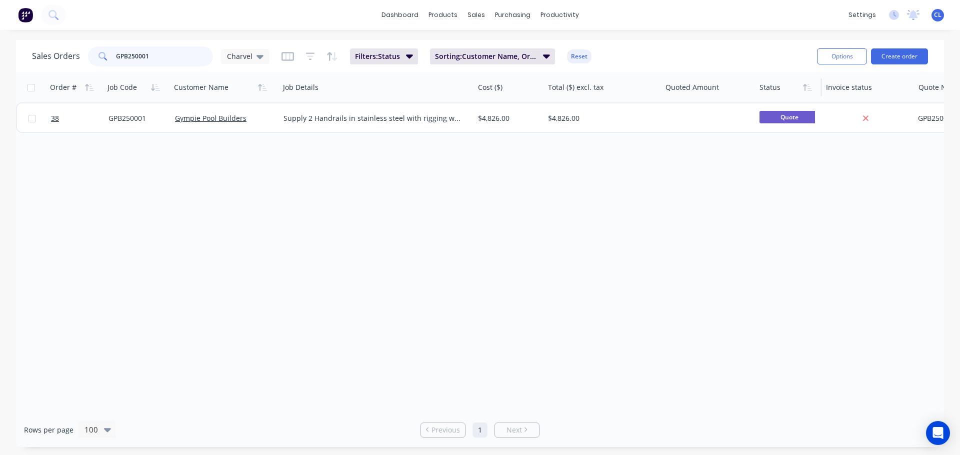
scroll to position [0, 0]
drag, startPoint x: 79, startPoint y: 53, endPoint x: -99, endPoint y: 53, distance: 178.0
click at [0, 53] on html "dashboard products sales purchasing productivity dashboard products Product Cat…" at bounding box center [480, 227] width 960 height 455
type input "1008"
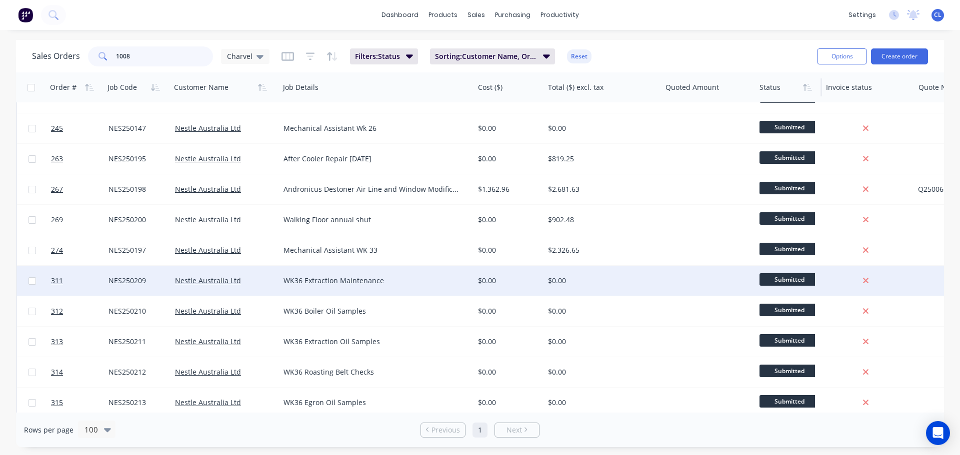
scroll to position [1341, 0]
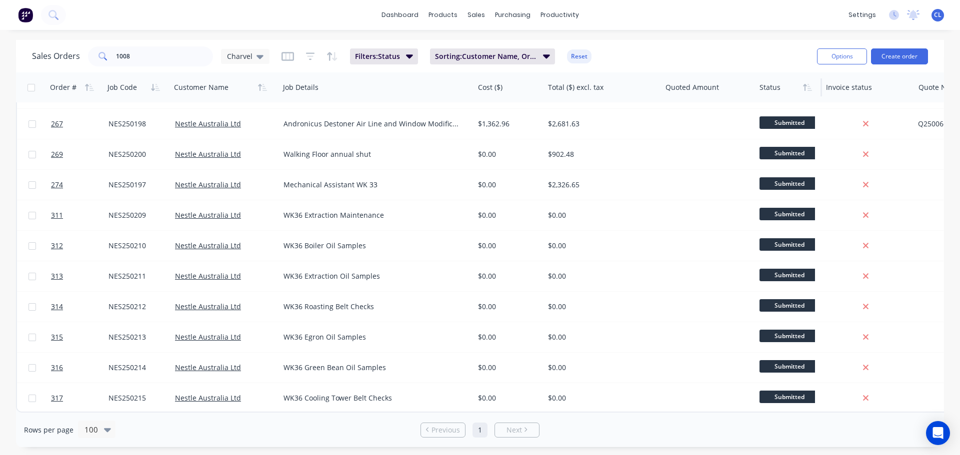
drag, startPoint x: 531, startPoint y: 407, endPoint x: 633, endPoint y: 408, distance: 101.5
click at [633, 408] on div "Order # Job Code Customer Name Job Details Cost ($) Total ($) excl. tax Quoted …" at bounding box center [480, 242] width 928 height 340
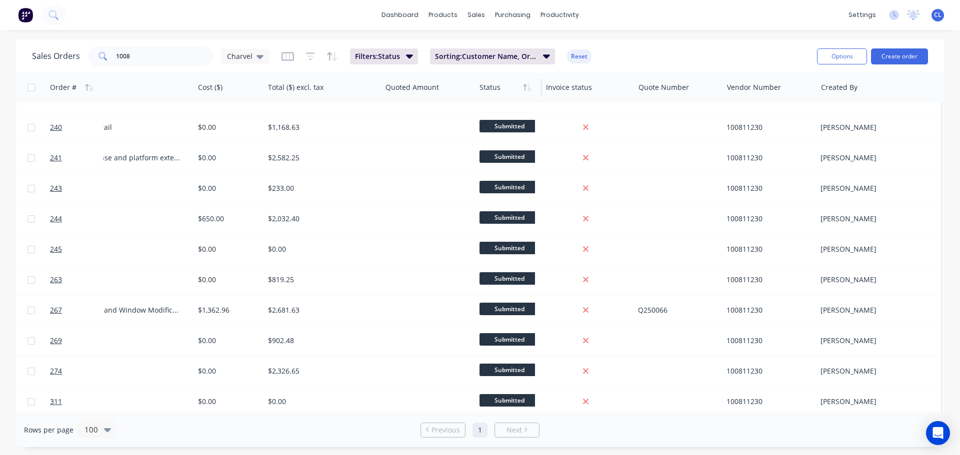
scroll to position [1150, 0]
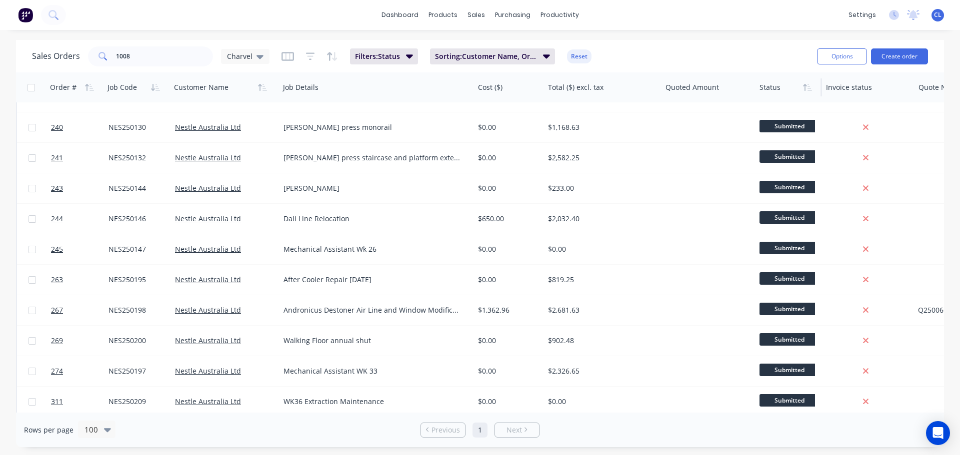
click at [924, 439] on div "Rows per page 100 Previous 1 Next" at bounding box center [480, 430] width 928 height 34
click at [930, 439] on div "Open Intercom Messenger" at bounding box center [938, 433] width 26 height 26
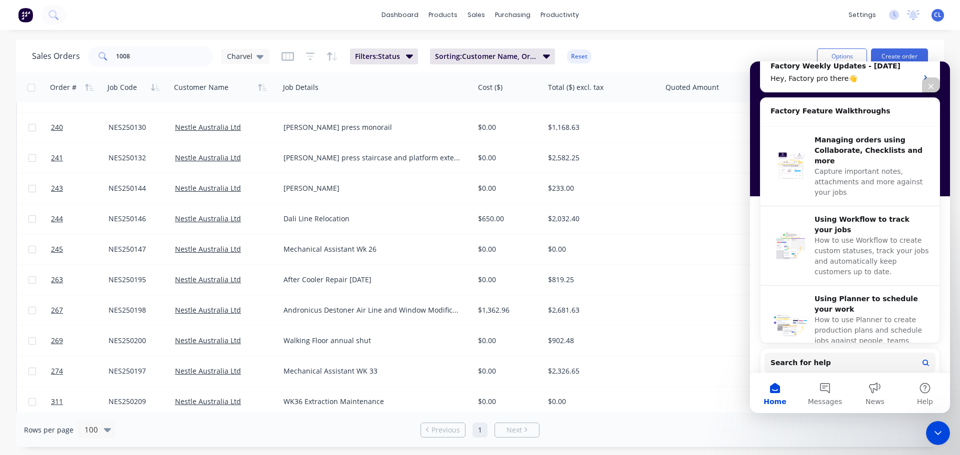
scroll to position [0, 0]
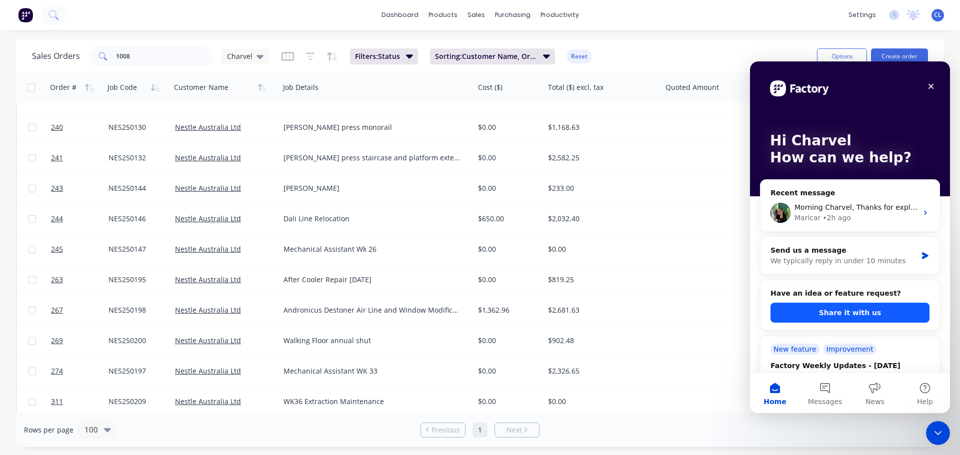
click at [843, 316] on button "Share it with us" at bounding box center [849, 313] width 159 height 20
